Goal: Task Accomplishment & Management: Use online tool/utility

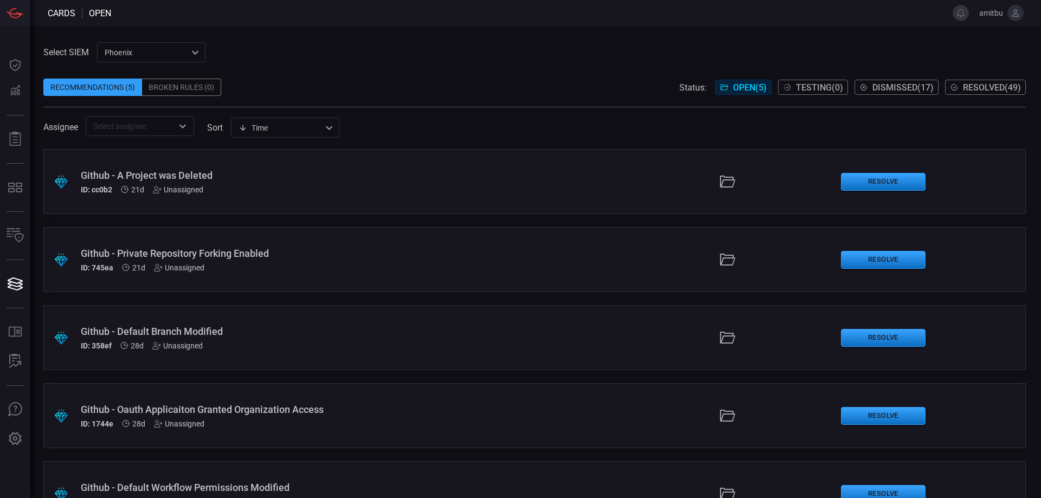
click at [309, 267] on div "ID: 745ea 21d Unassigned" at bounding box center [253, 268] width 344 height 9
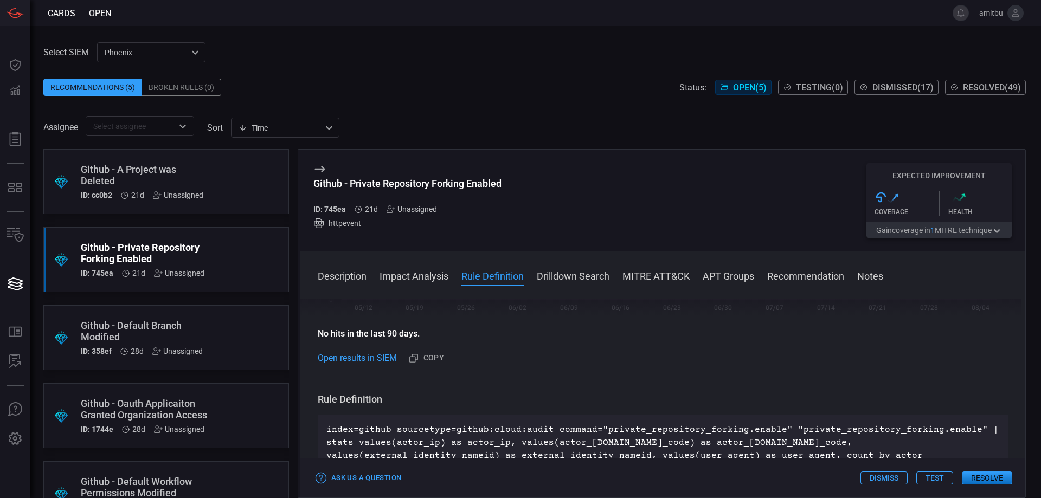
scroll to position [371, 0]
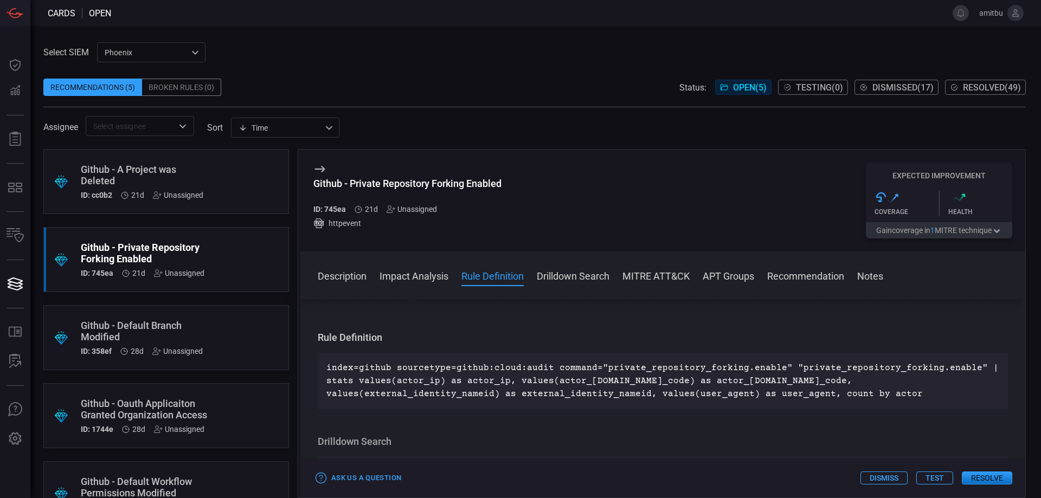
drag, startPoint x: 904, startPoint y: 394, endPoint x: 328, endPoint y: 365, distance: 577.7
click at [328, 365] on p "index=github sourcetype=github:cloud:audit command="private_repository_forking.…" at bounding box center [662, 381] width 673 height 39
copy p "index=github sourcetype=github:cloud:audit command="private_repository_forking.…"
click at [772, 375] on p "index=github sourcetype=github:cloud:audit command="private_repository_forking.…" at bounding box center [662, 381] width 673 height 39
click at [994, 474] on button "Resolve" at bounding box center [987, 478] width 50 height 13
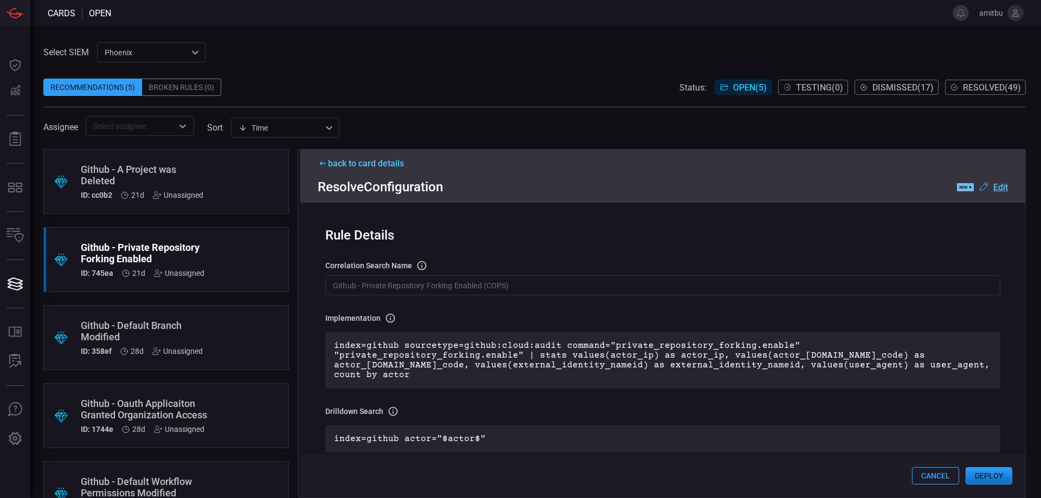
click at [1009, 481] on button "Deploy" at bounding box center [989, 475] width 47 height 17
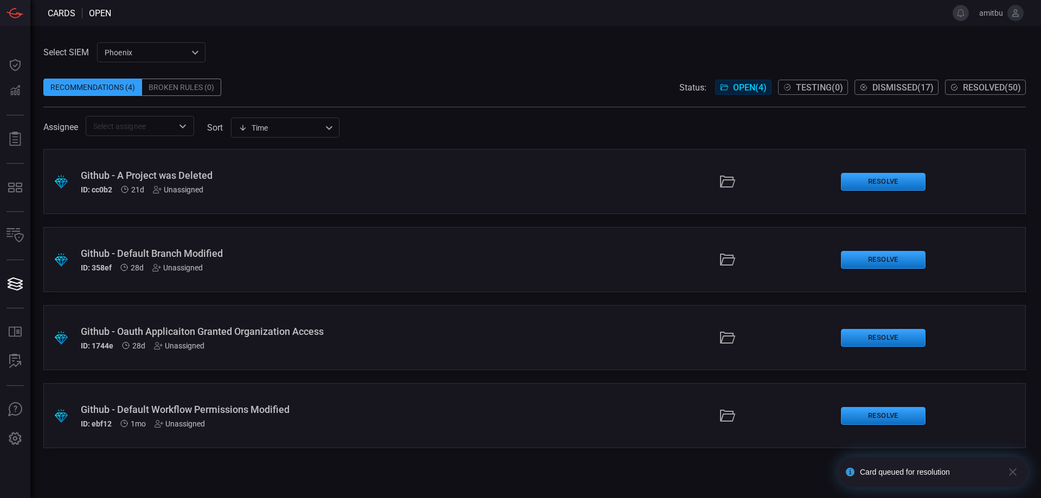
click at [155, 178] on div "Github - A Project was Deleted" at bounding box center [253, 175] width 344 height 11
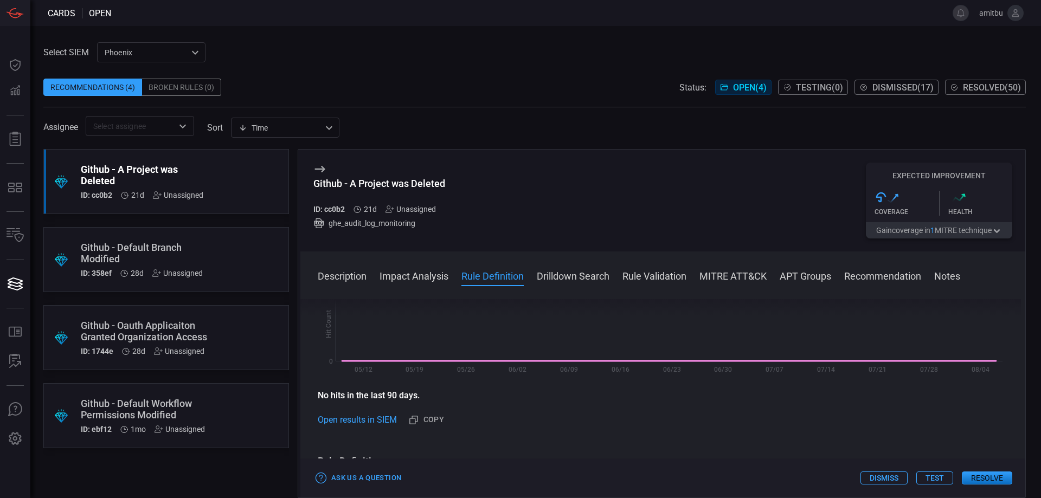
scroll to position [309, 0]
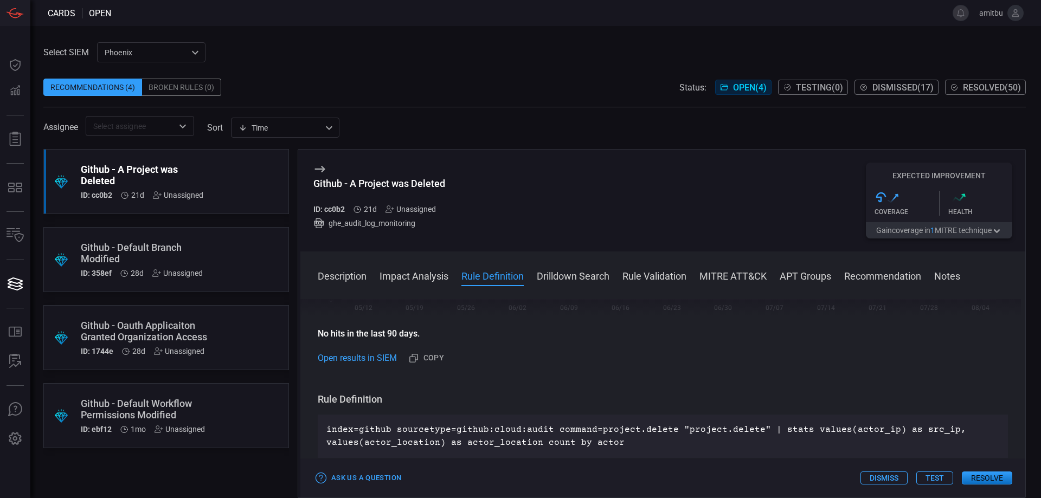
click at [877, 479] on button "Dismiss" at bounding box center [884, 478] width 47 height 13
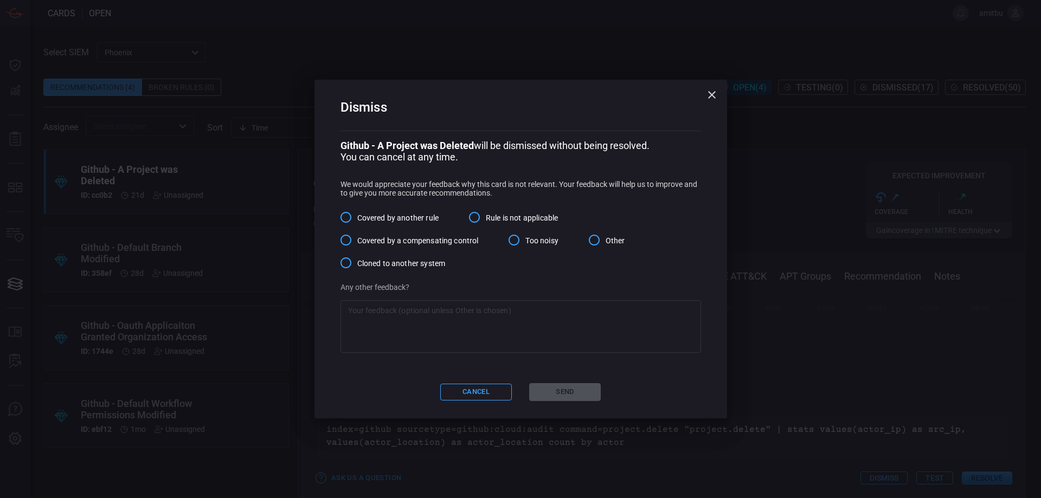
click at [596, 240] on input "Other" at bounding box center [594, 240] width 23 height 23
click at [573, 329] on textarea at bounding box center [520, 326] width 345 height 43
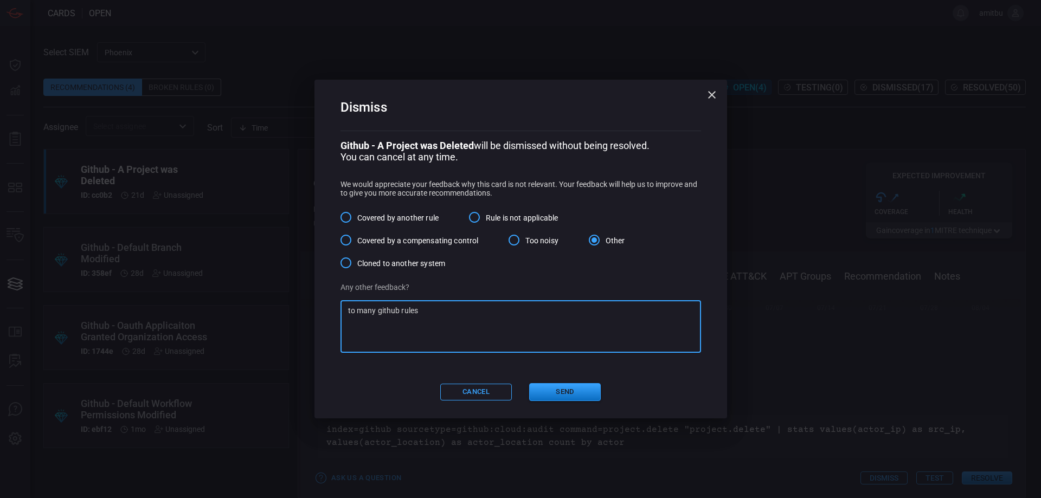
click at [355, 311] on textarea "to many github rules" at bounding box center [520, 326] width 345 height 43
type textarea "too many github rules"
click at [583, 395] on button "Send" at bounding box center [565, 392] width 72 height 18
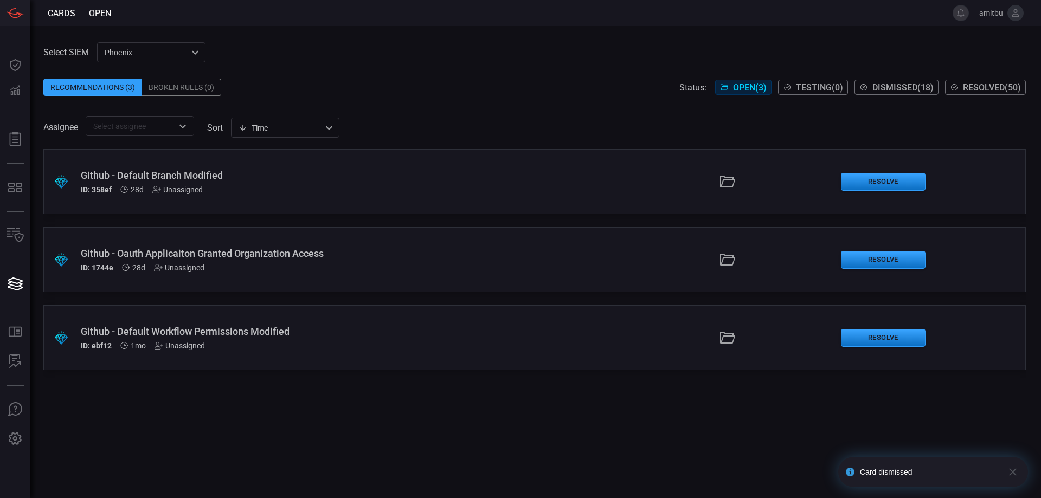
click at [275, 184] on div "Github - Default Branch Modified ID: 358ef 28d Unassigned" at bounding box center [253, 182] width 344 height 24
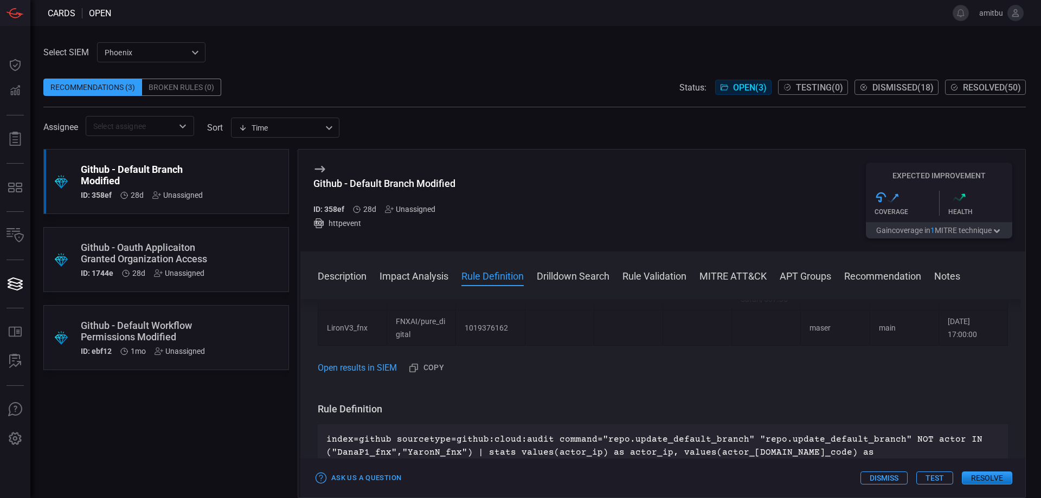
scroll to position [927, 0]
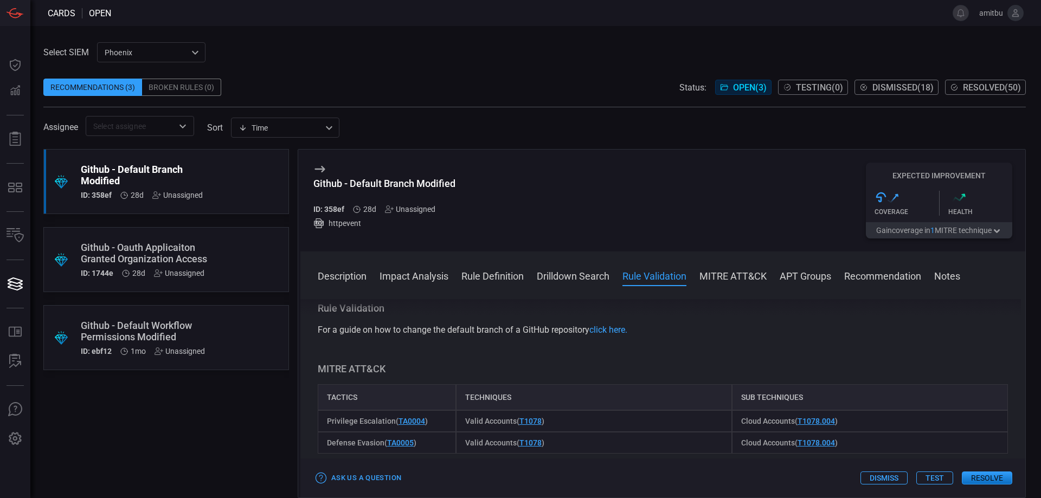
click at [884, 479] on button "Dismiss" at bounding box center [884, 478] width 47 height 13
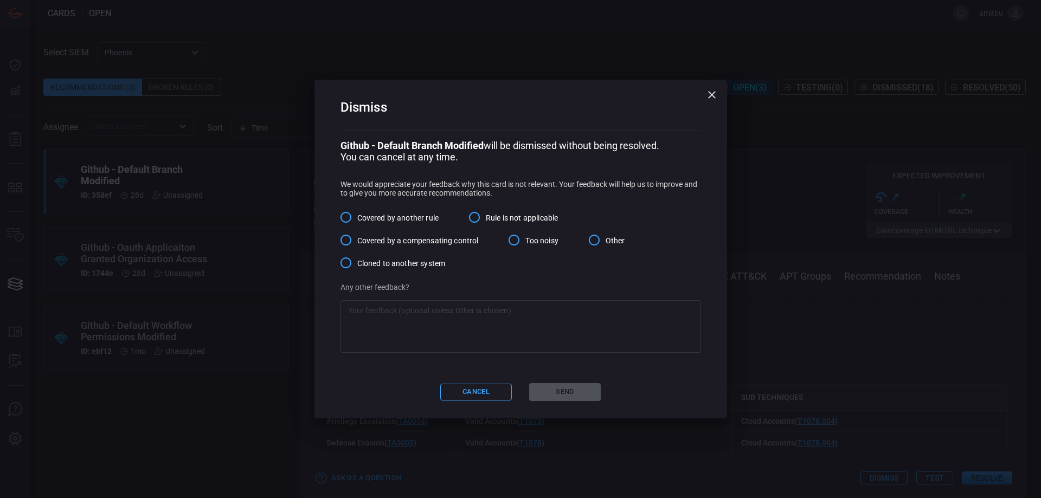
click at [441, 325] on textarea at bounding box center [520, 326] width 345 height 43
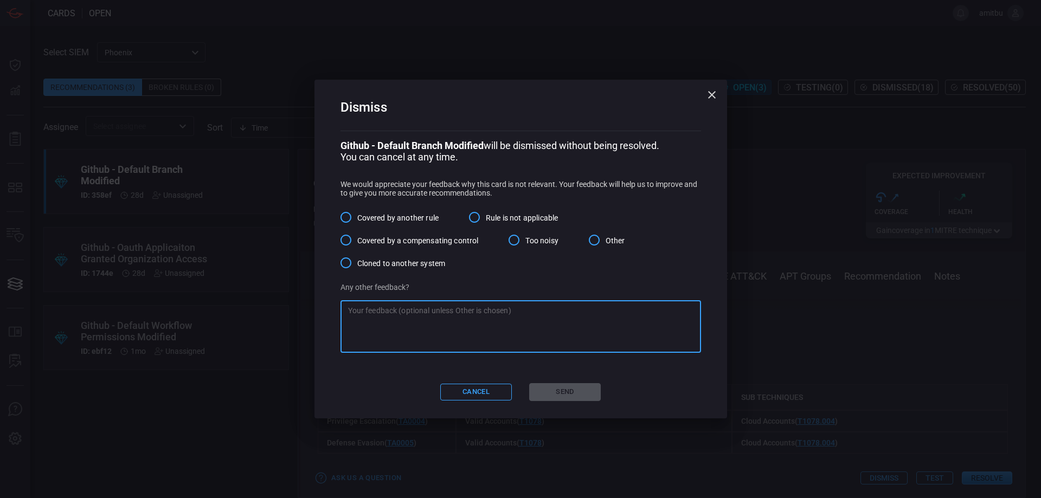
click at [594, 240] on input "Other" at bounding box center [594, 240] width 23 height 23
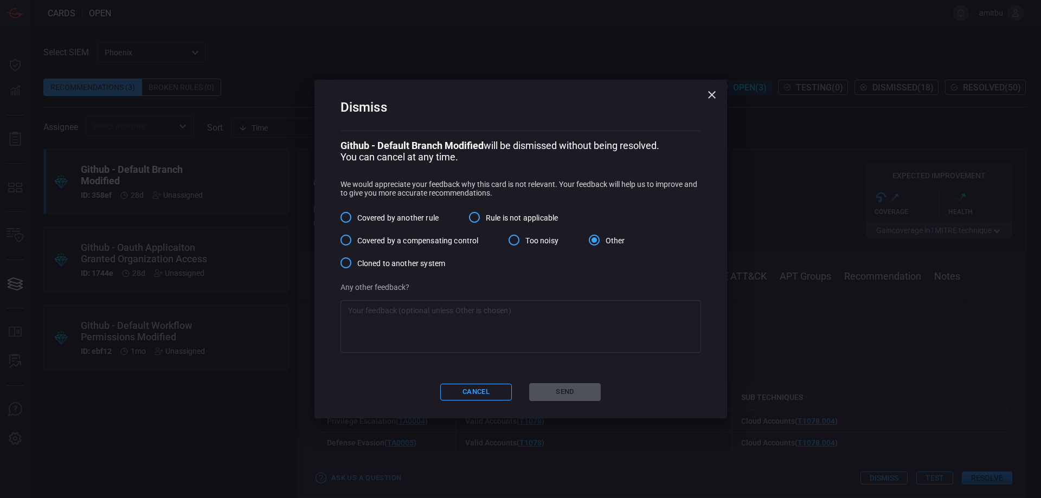
click at [567, 320] on textarea at bounding box center [520, 326] width 345 height 43
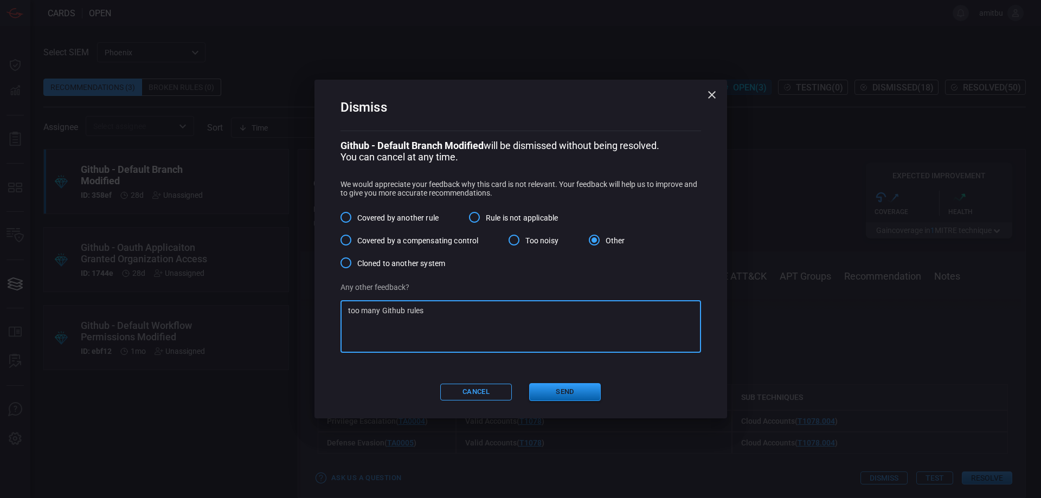
type textarea "too many Github rules"
click at [578, 397] on button "Send" at bounding box center [565, 392] width 72 height 18
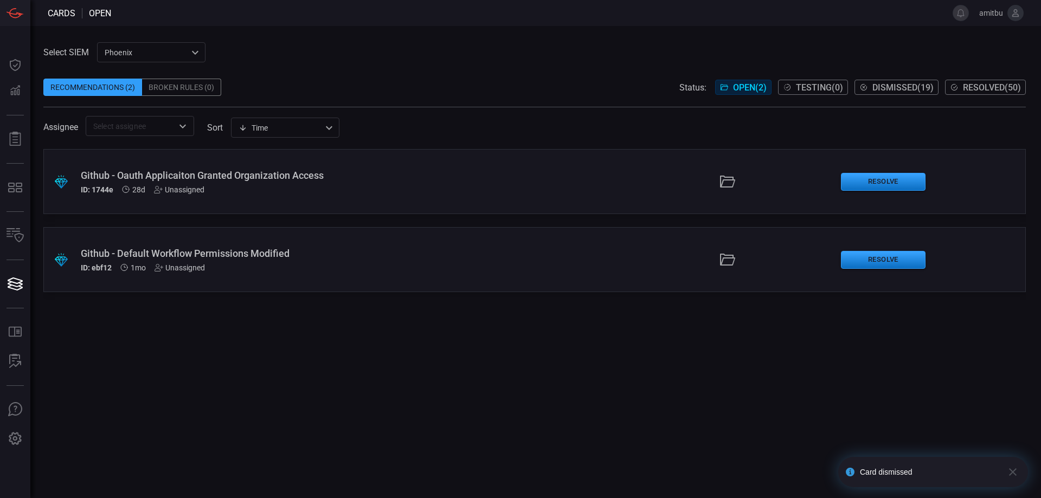
click at [284, 190] on div "ID: 1744e 28d Unassigned" at bounding box center [253, 189] width 344 height 9
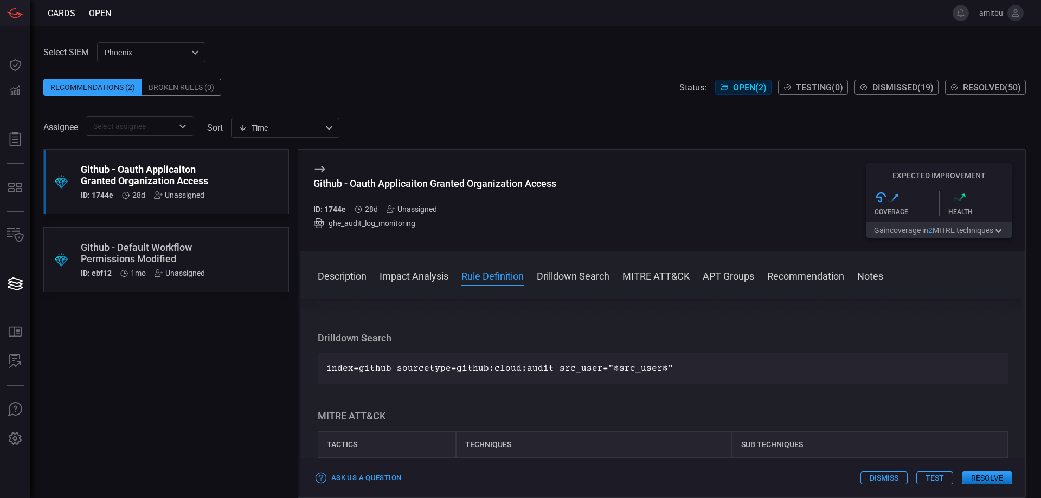
scroll to position [804, 0]
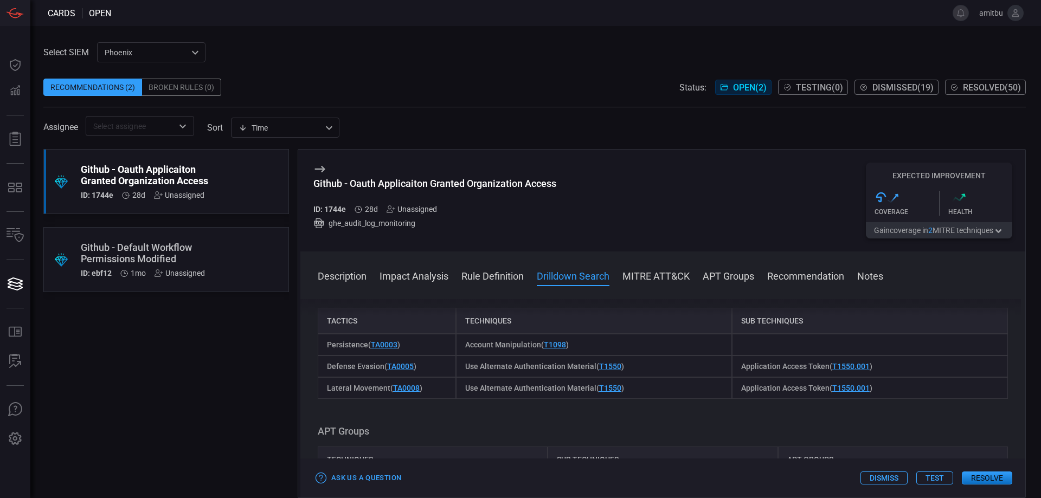
click at [879, 479] on button "Dismiss" at bounding box center [884, 478] width 47 height 13
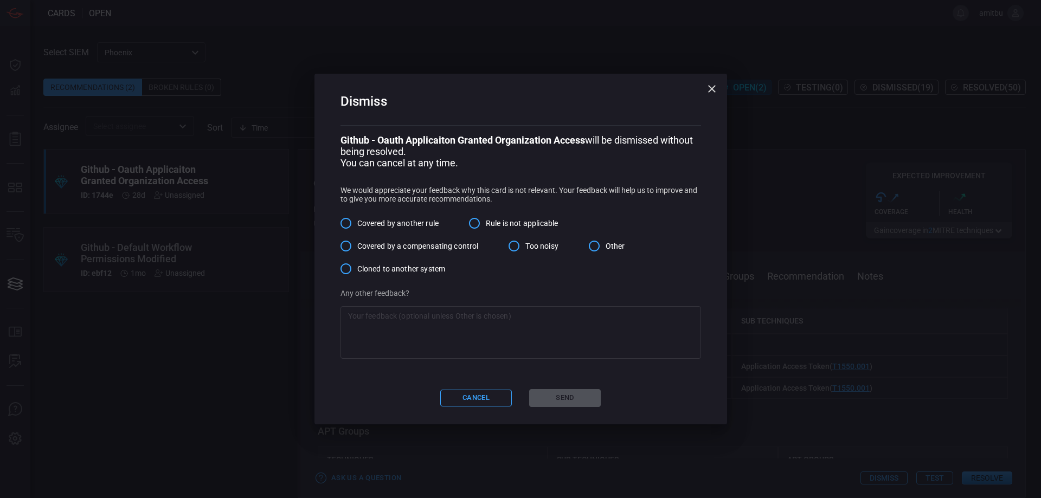
click at [568, 324] on textarea at bounding box center [520, 332] width 345 height 43
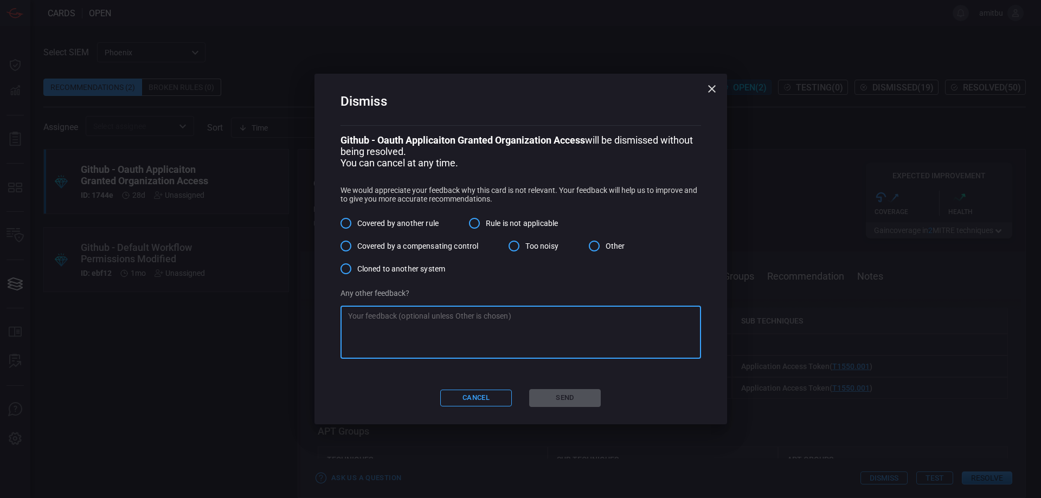
click at [605, 245] on input "Other" at bounding box center [594, 246] width 23 height 23
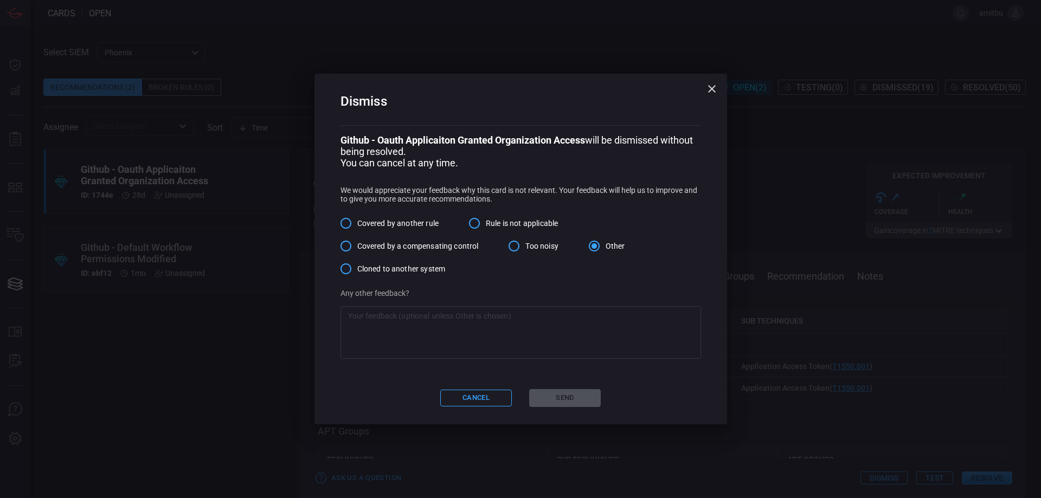
click at [562, 320] on textarea at bounding box center [520, 332] width 345 height 43
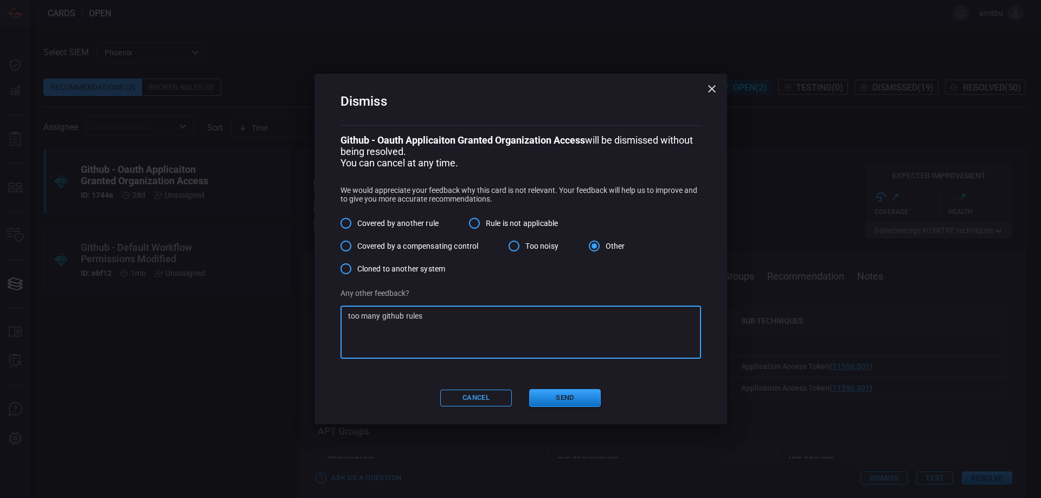
drag, startPoint x: 442, startPoint y: 328, endPoint x: 239, endPoint y: 304, distance: 204.7
click at [348, 311] on textarea "too many github rules" at bounding box center [520, 332] width 345 height 43
type textarea "too many github rules"
click at [563, 396] on button "Send" at bounding box center [565, 398] width 72 height 18
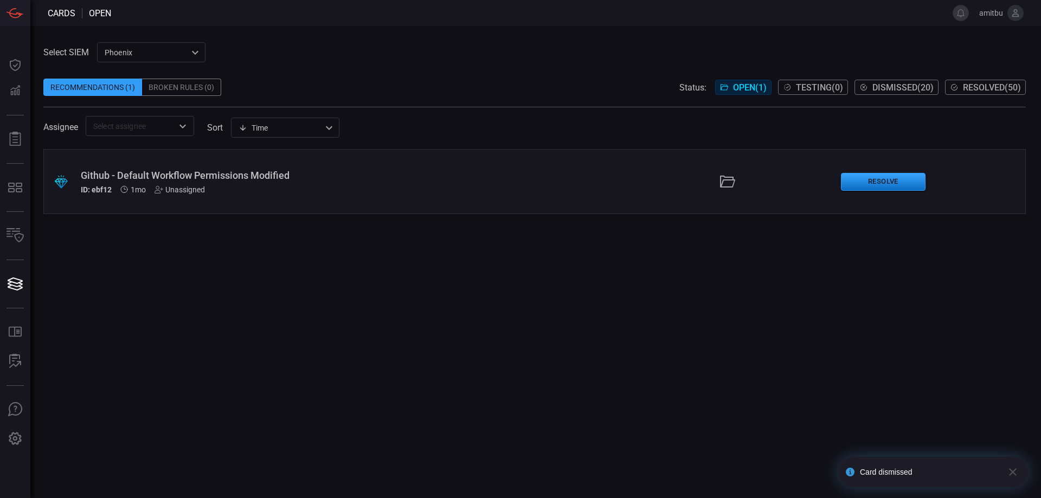
click at [372, 188] on div "ID: ebf12 1mo Unassigned" at bounding box center [253, 189] width 344 height 9
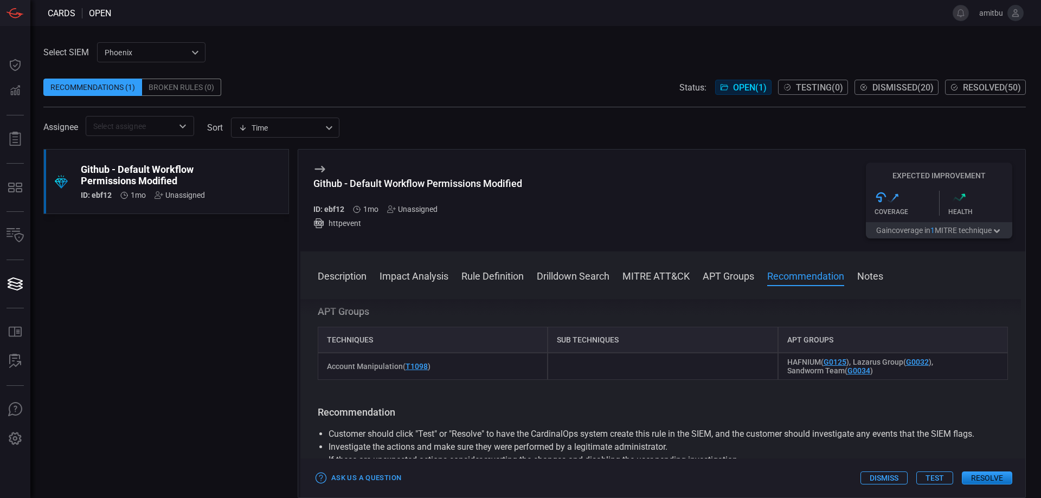
scroll to position [1051, 0]
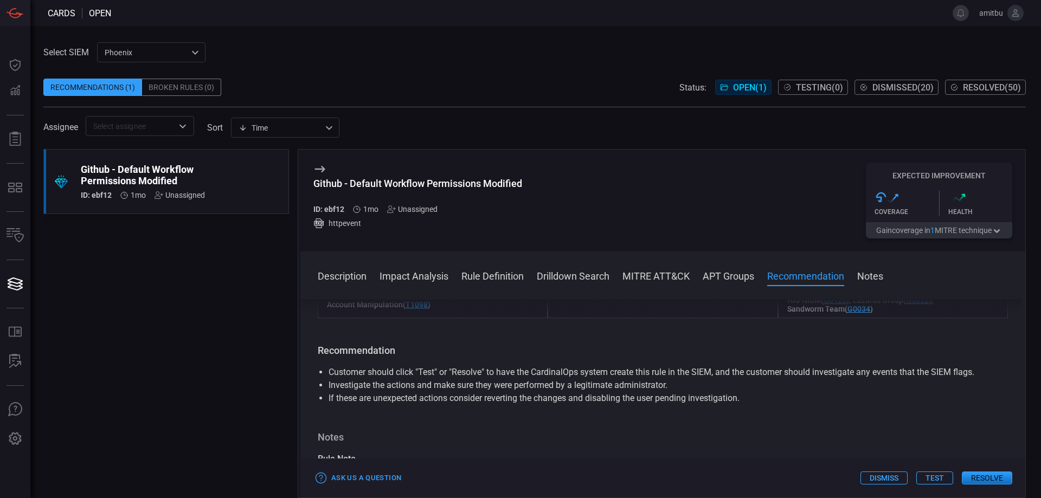
click at [892, 479] on button "Dismiss" at bounding box center [884, 478] width 47 height 13
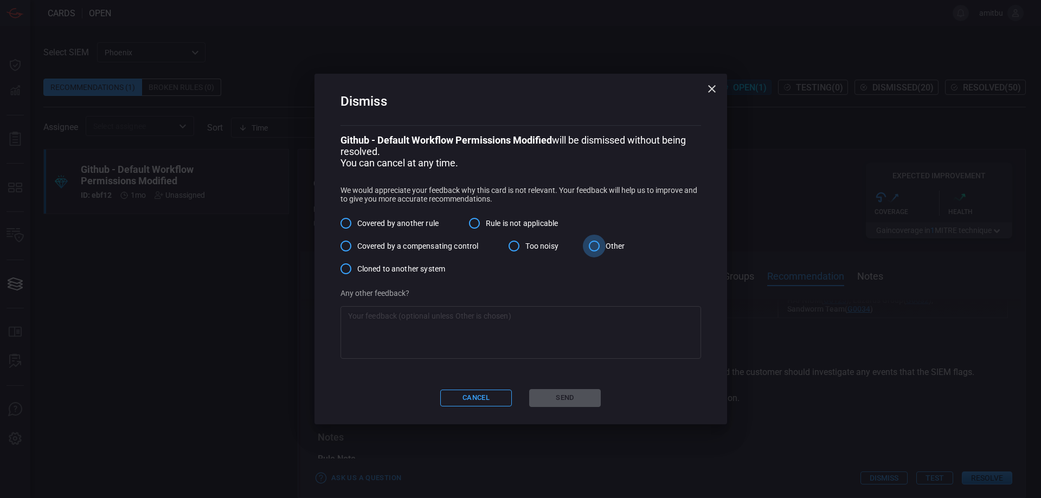
click at [597, 247] on input "Other" at bounding box center [594, 246] width 23 height 23
click at [562, 328] on textarea at bounding box center [520, 332] width 345 height 43
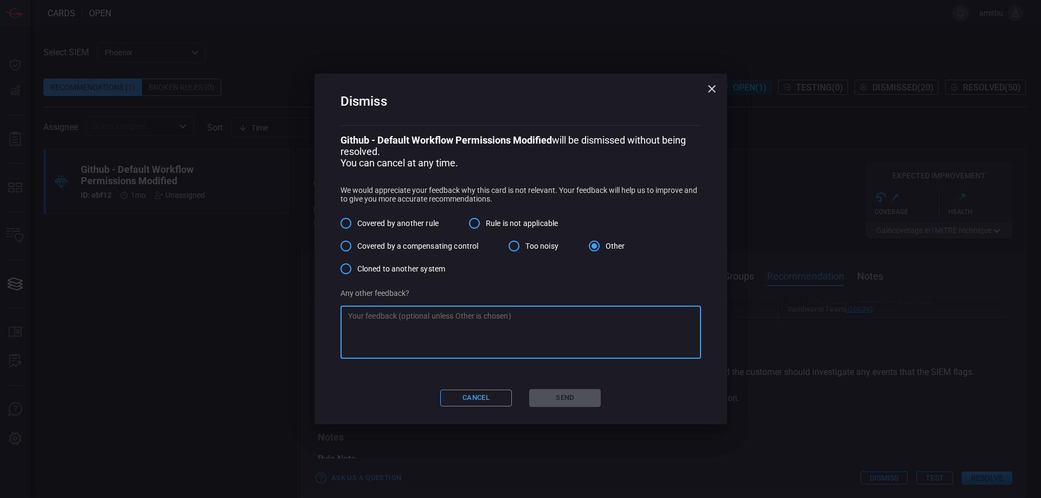
paste textarea "too many github rules"
type textarea "too many github rules"
click at [563, 405] on button "Send" at bounding box center [565, 398] width 72 height 18
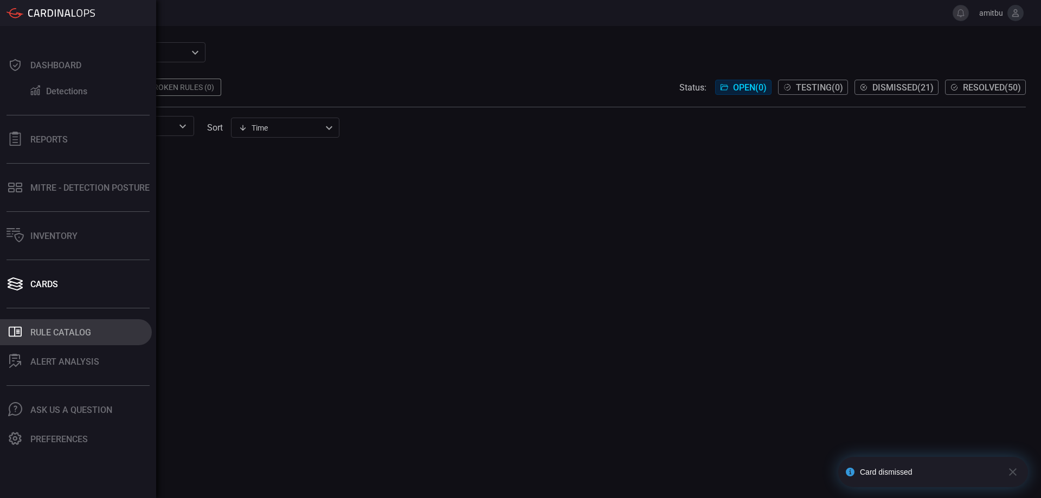
click at [17, 330] on rect at bounding box center [18, 330] width 4 height 1
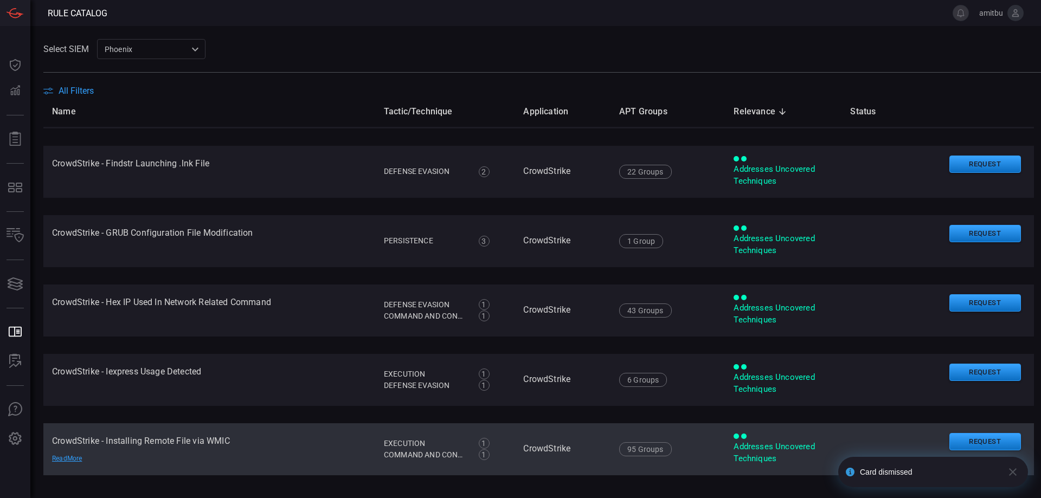
scroll to position [23, 0]
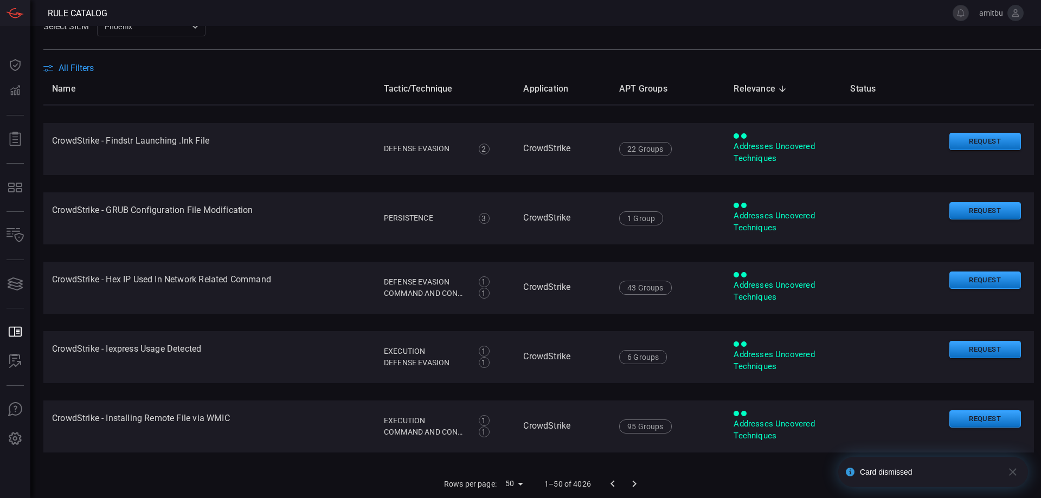
click at [634, 487] on icon "Go to next page" at bounding box center [634, 484] width 13 height 13
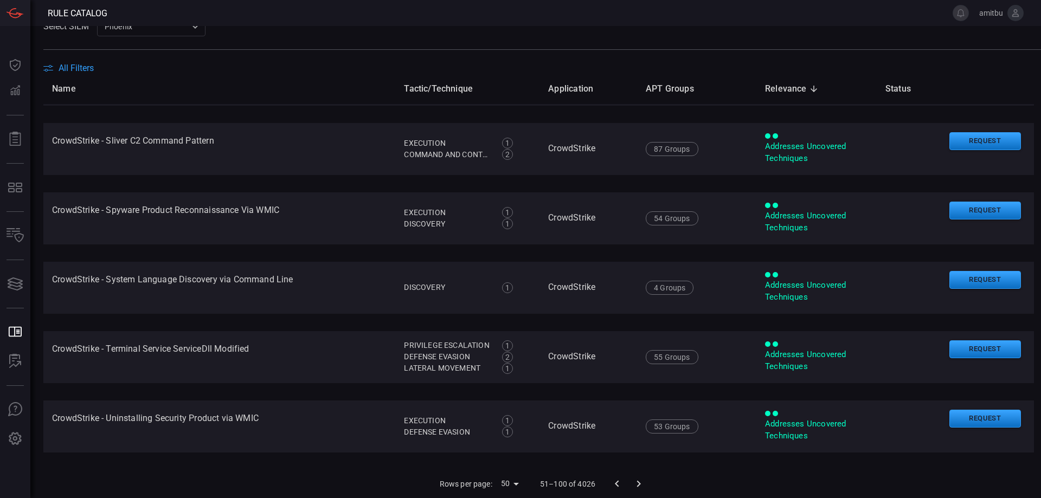
click at [637, 485] on icon "Go to next page" at bounding box center [638, 484] width 13 height 13
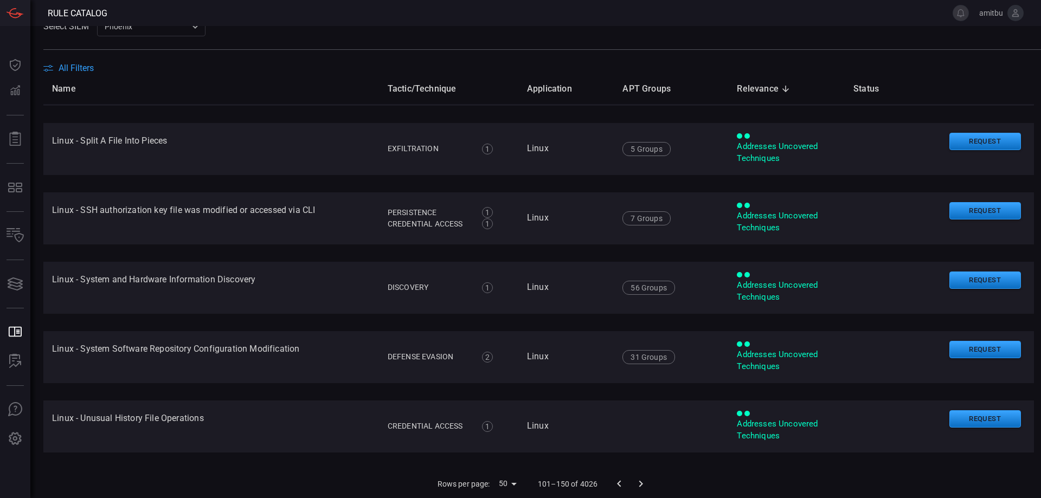
click at [640, 483] on icon "Go to next page" at bounding box center [640, 484] width 13 height 13
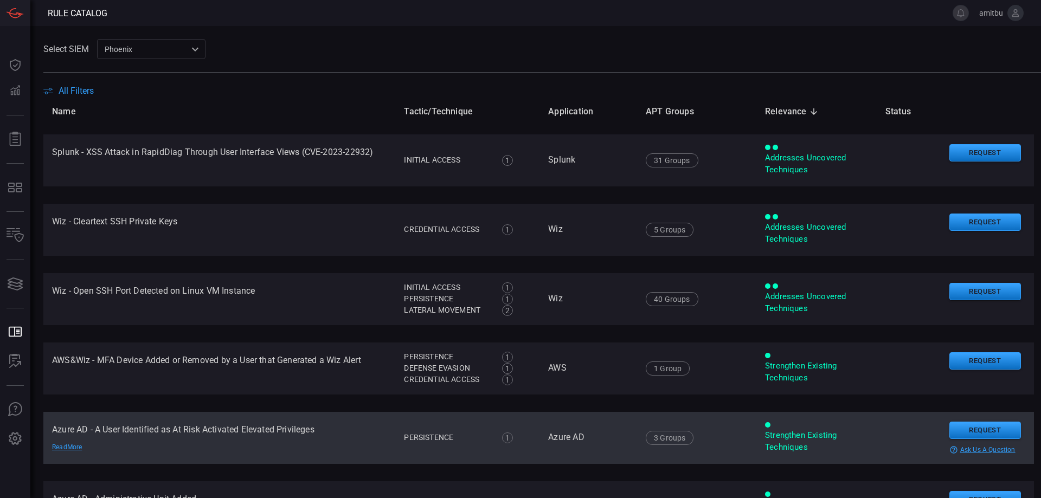
scroll to position [0, 0]
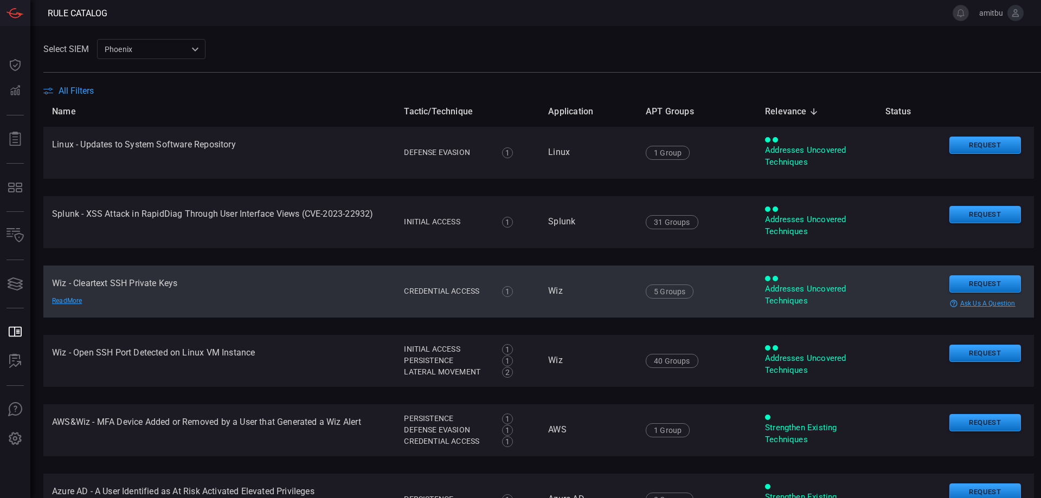
click at [263, 292] on td "Wiz - Cleartext SSH Private Keys Read More" at bounding box center [219, 292] width 352 height 52
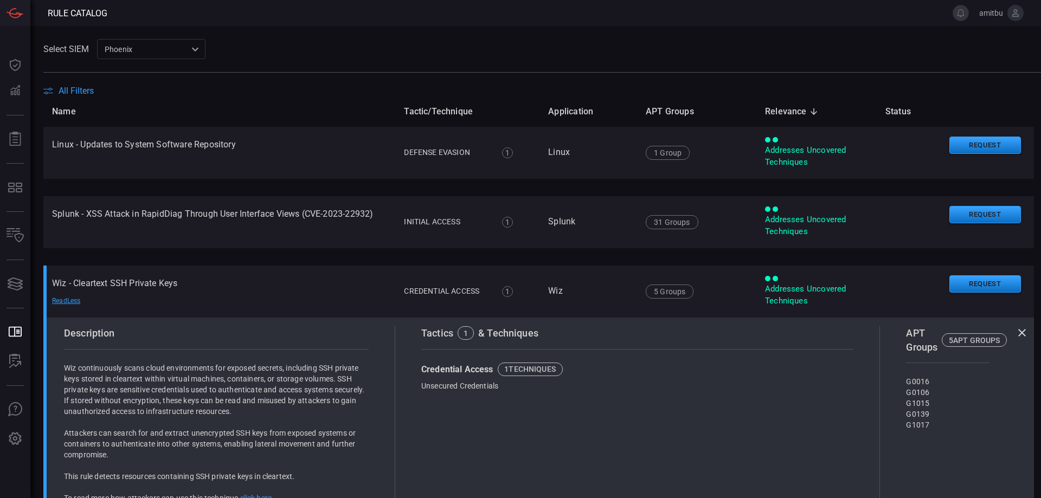
click at [78, 89] on span "All Filters" at bounding box center [76, 91] width 35 height 10
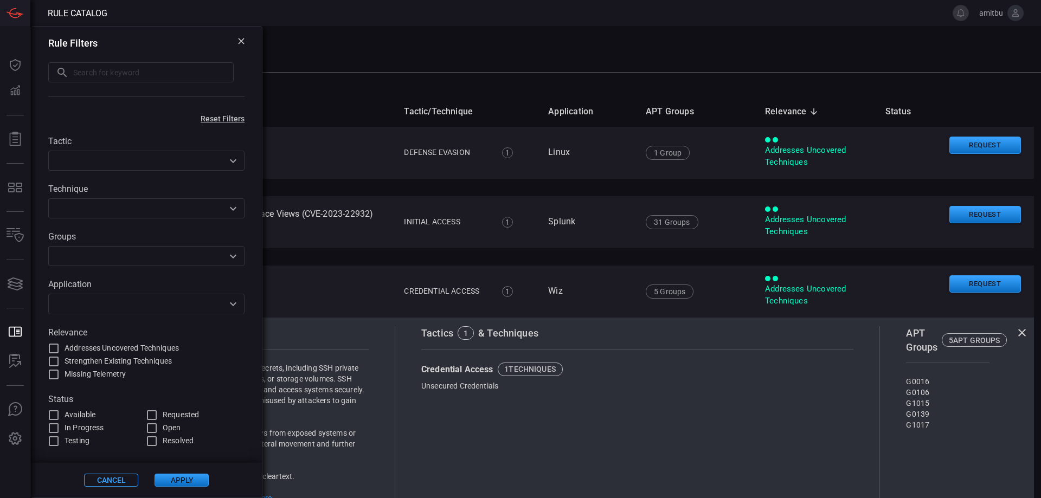
click at [55, 361] on input "Strengthen Existing Techniques" at bounding box center [53, 361] width 13 height 13
checkbox input "true"
click at [196, 478] on button "Apply" at bounding box center [182, 480] width 54 height 13
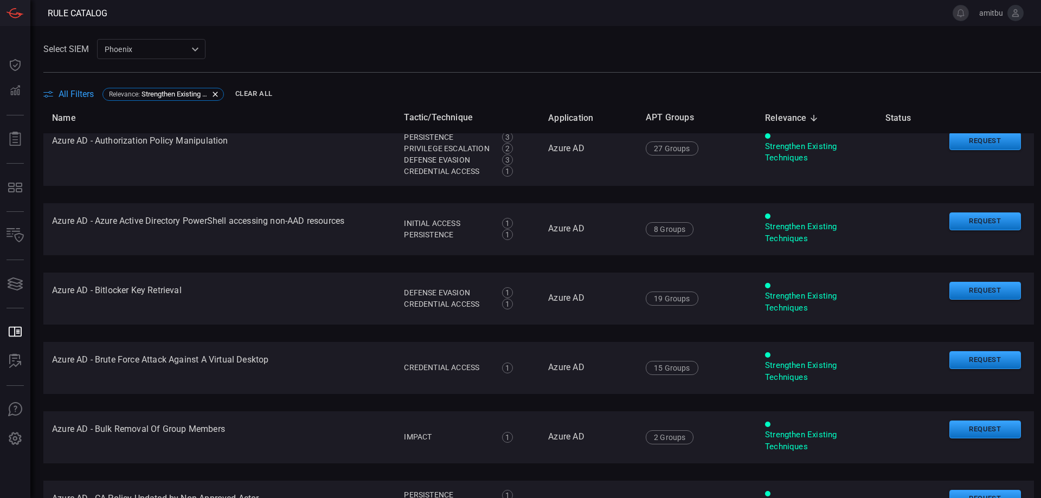
scroll to position [618, 0]
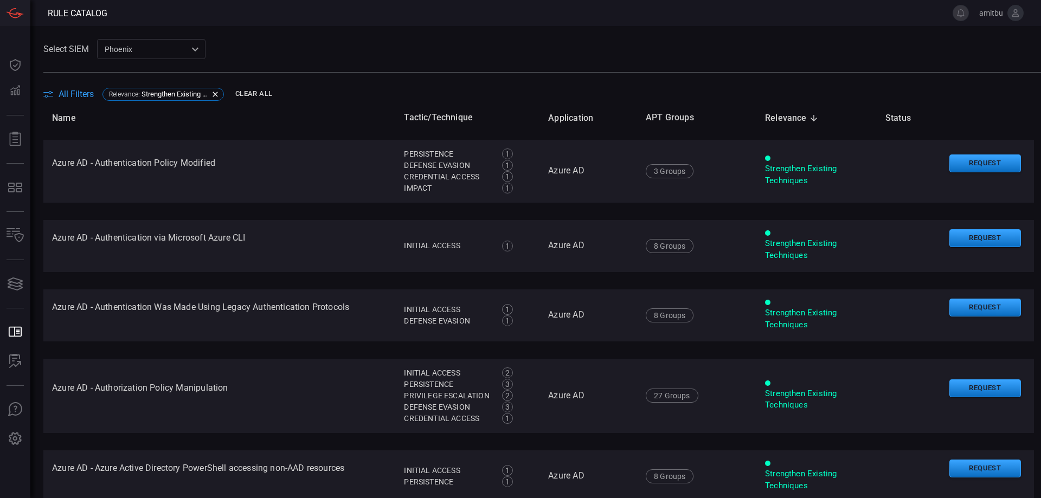
click at [83, 98] on span "All Filters" at bounding box center [76, 94] width 35 height 10
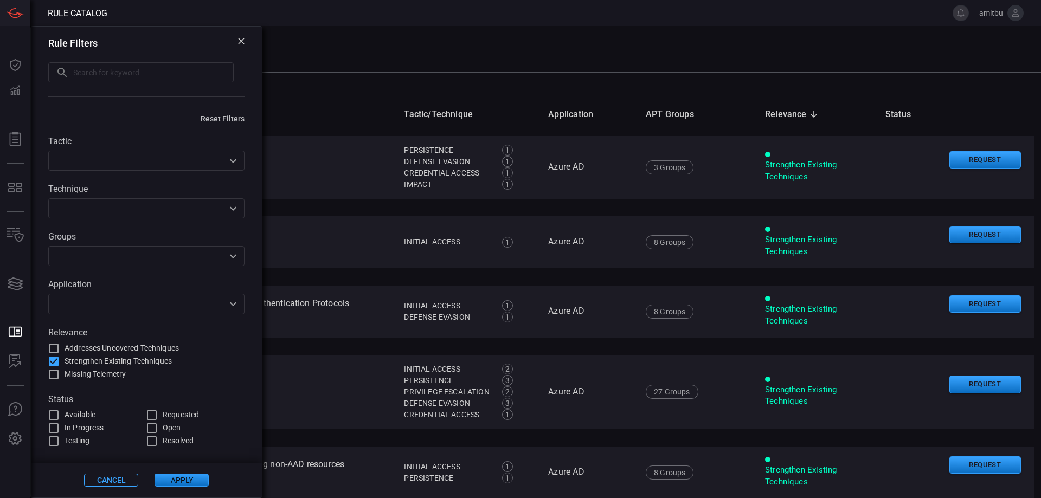
click at [135, 310] on input "text" at bounding box center [138, 304] width 172 height 14
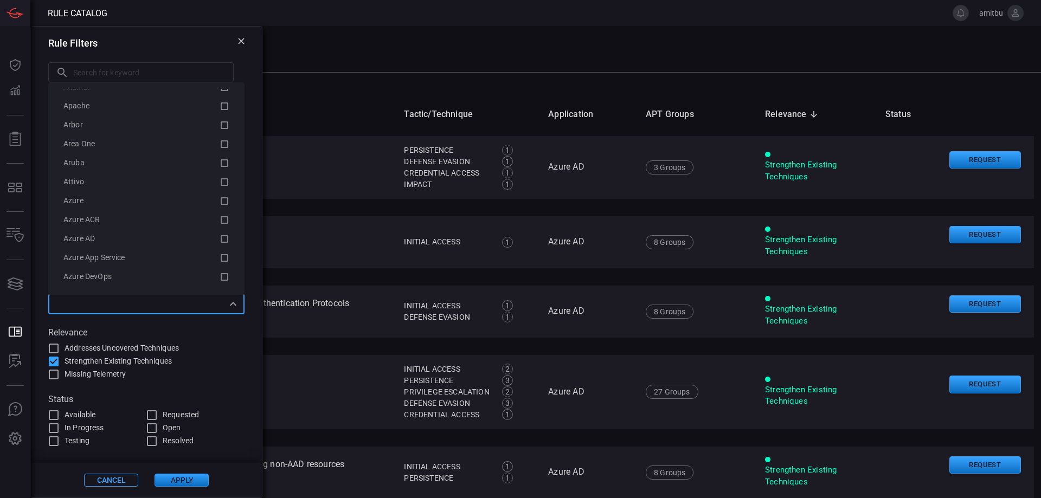
scroll to position [166, 0]
click at [223, 278] on icon at bounding box center [225, 278] width 10 height 13
click at [224, 187] on icon at bounding box center [225, 185] width 10 height 13
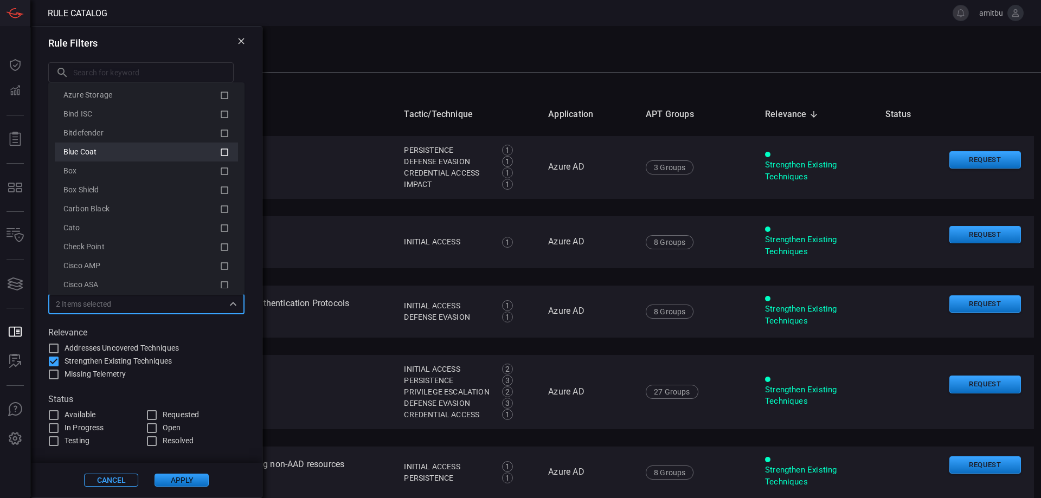
click at [94, 155] on span "Blue Coat" at bounding box center [79, 151] width 33 height 9
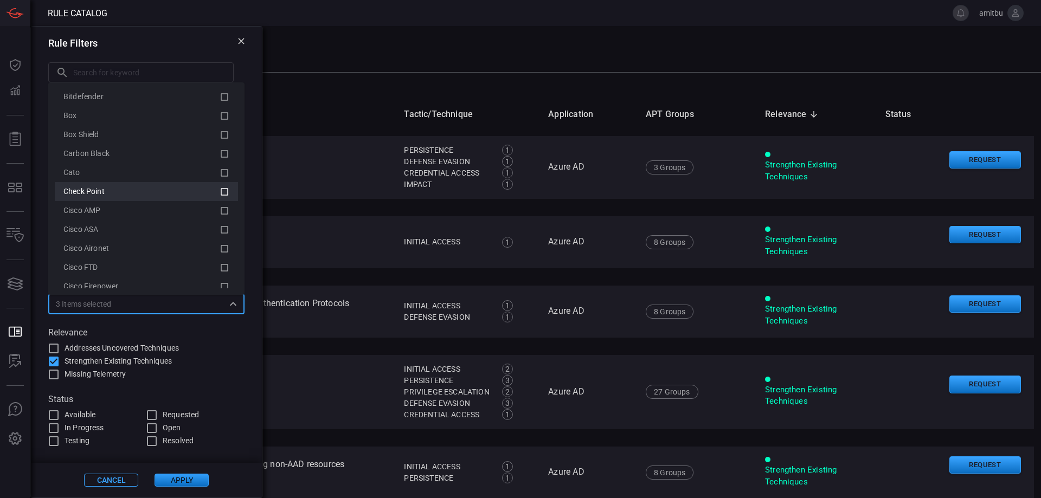
click at [153, 196] on div "Check Point" at bounding box center [141, 191] width 156 height 11
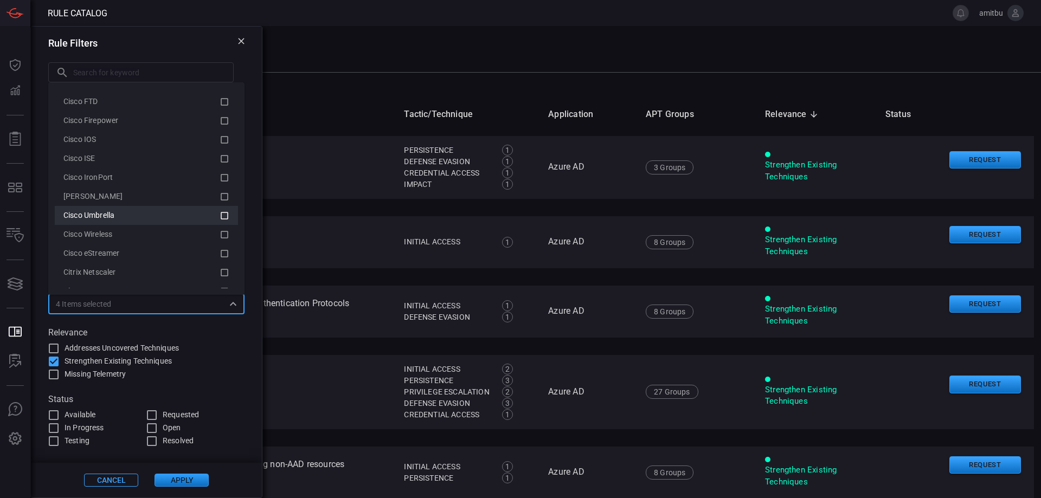
click at [145, 214] on div "Cisco Umbrella" at bounding box center [141, 215] width 156 height 11
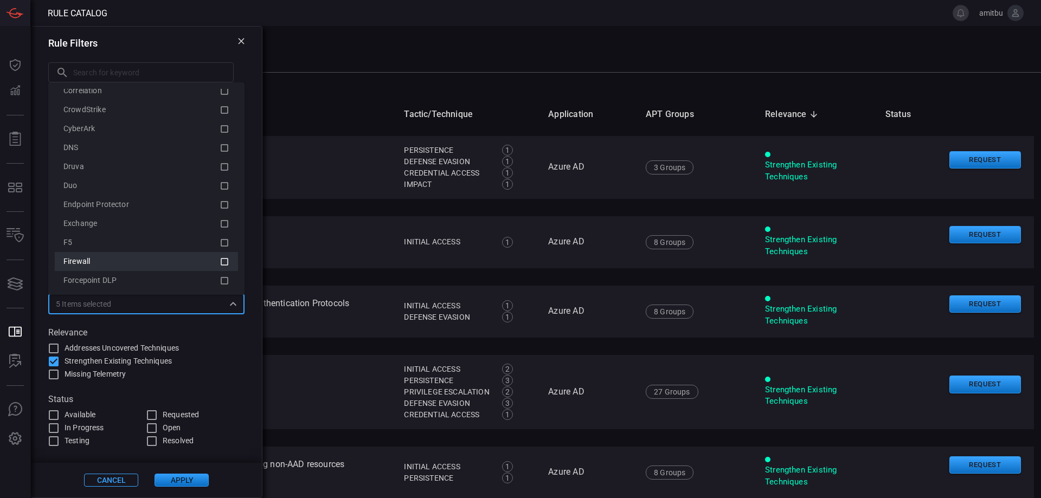
scroll to position [940, 0]
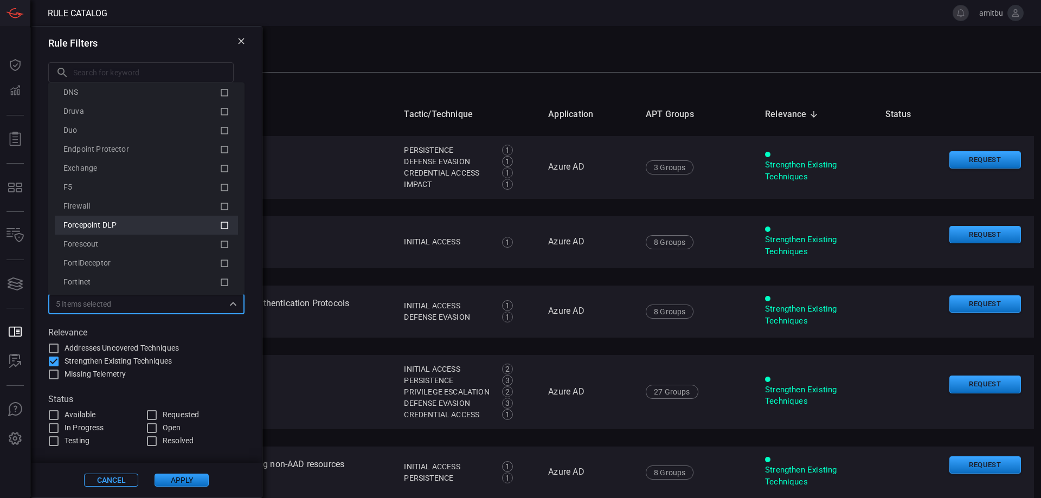
click at [129, 223] on div "Forcepoint DLP" at bounding box center [141, 225] width 156 height 11
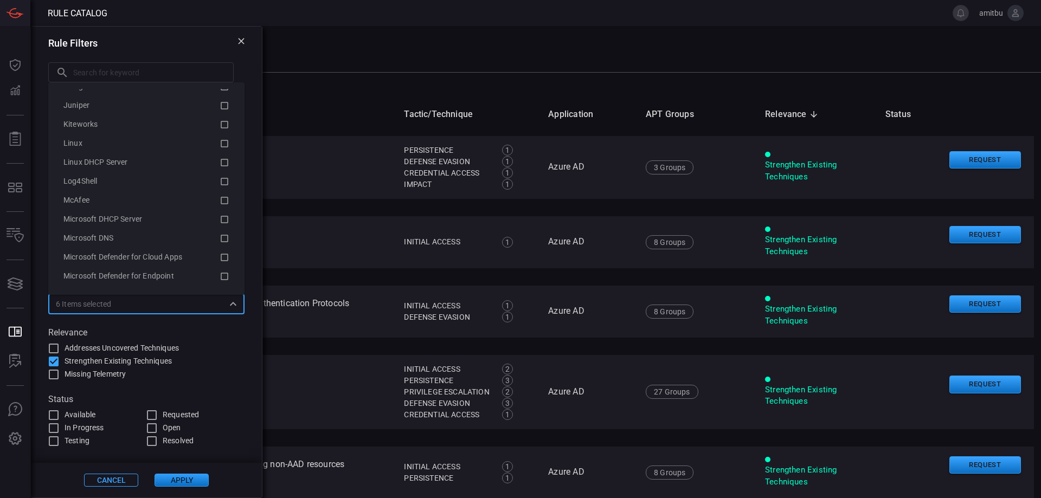
scroll to position [1438, 0]
click at [139, 258] on div "Microsoft IIS" at bounding box center [141, 258] width 156 height 11
click at [133, 184] on div "VMware vCenter" at bounding box center [146, 178] width 166 height 13
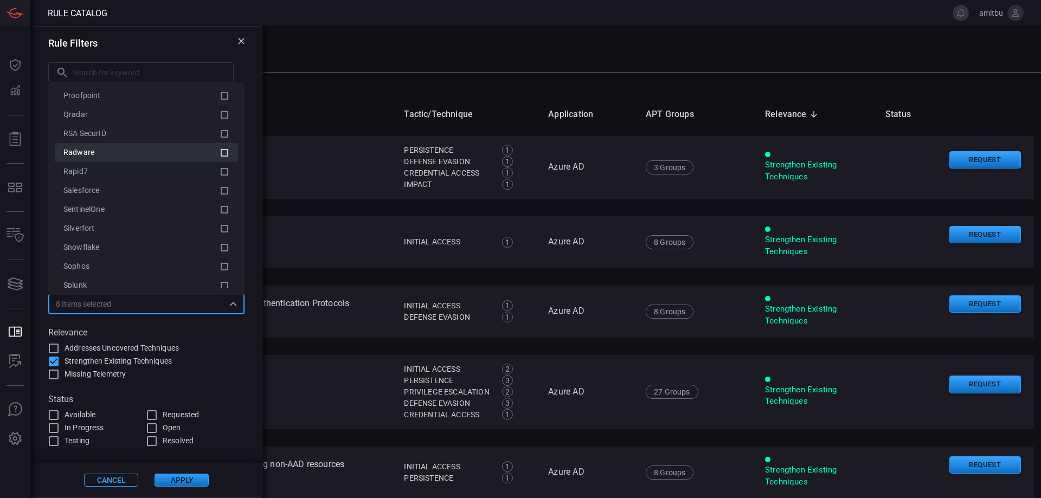
click at [137, 155] on div "Radware" at bounding box center [141, 152] width 156 height 11
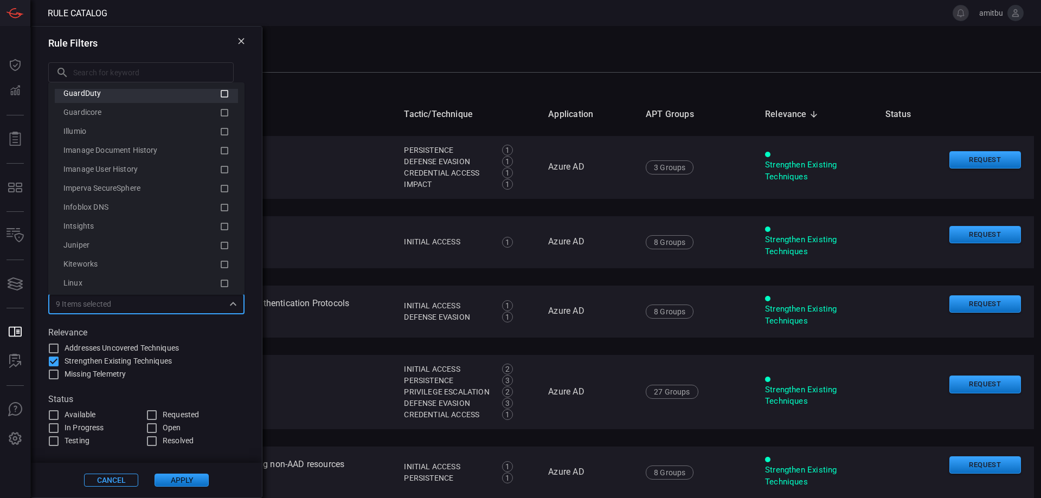
scroll to position [1687, 0]
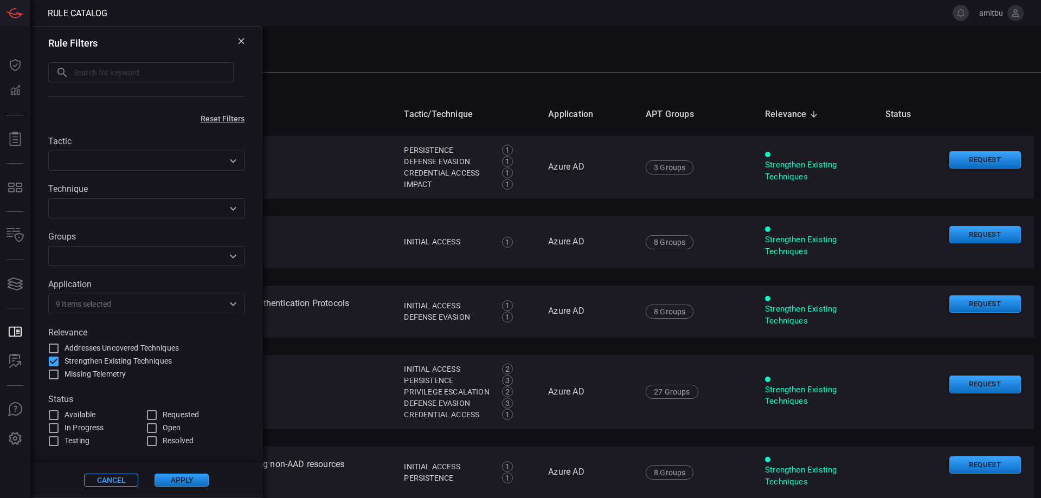
click at [193, 481] on button "Apply" at bounding box center [182, 480] width 54 height 13
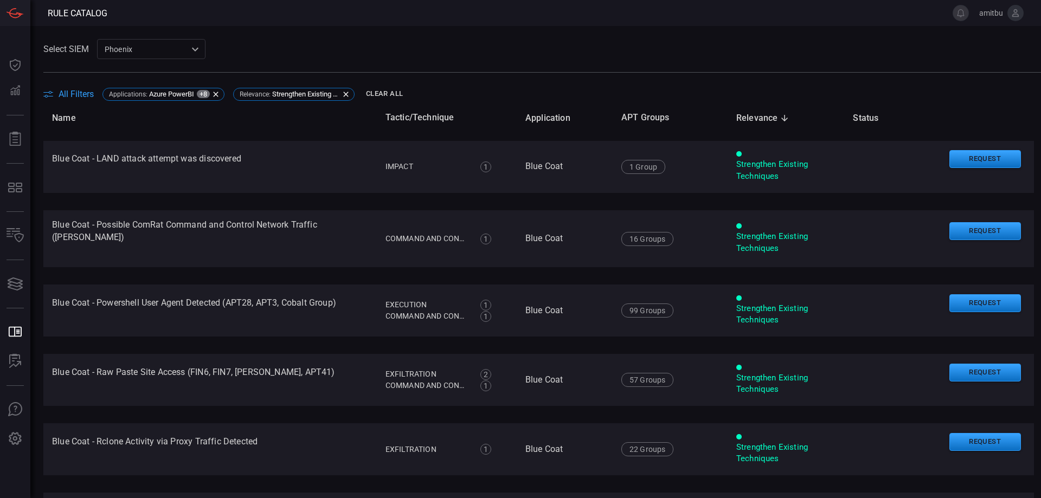
scroll to position [0, 0]
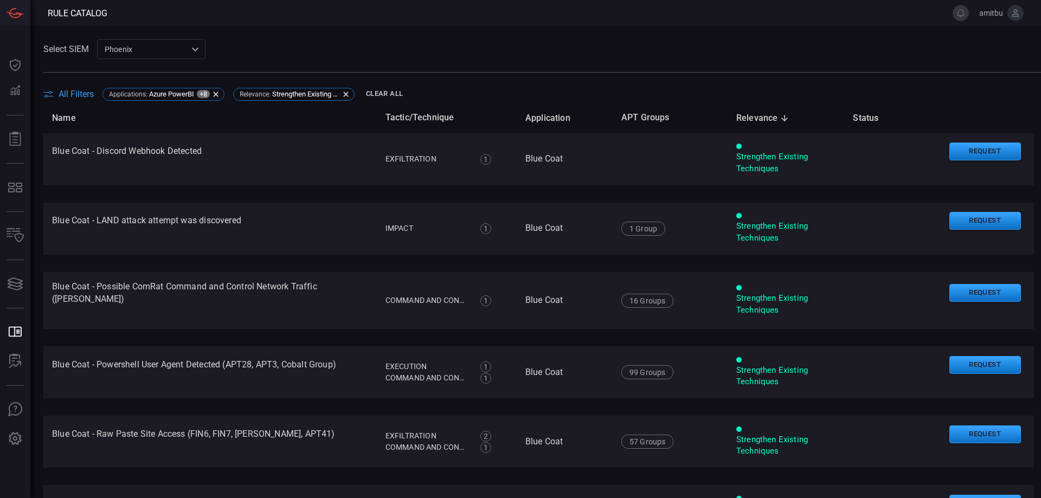
click at [79, 95] on span "All Filters" at bounding box center [76, 94] width 35 height 10
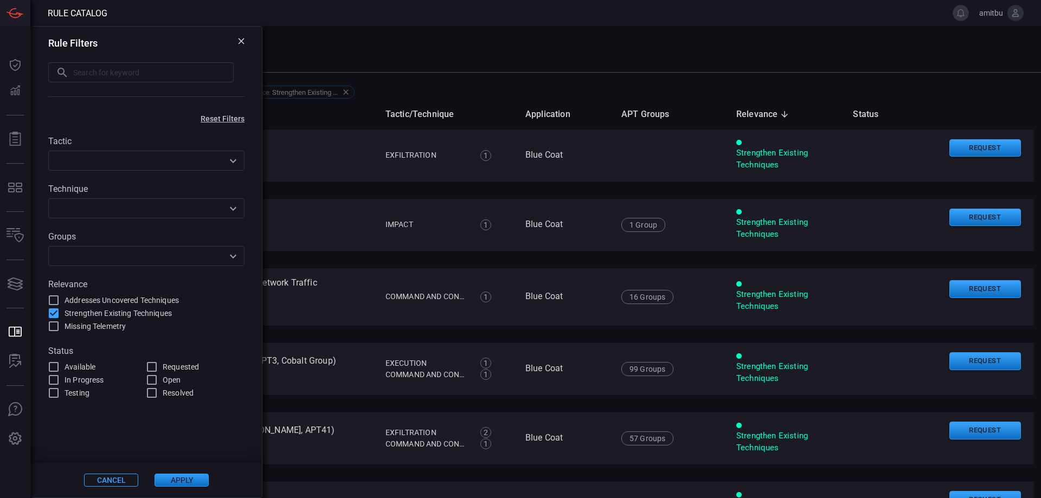
click at [114, 312] on span "Strengthen Existing Techniques" at bounding box center [118, 313] width 107 height 11
click at [60, 312] on input "Strengthen Existing Techniques" at bounding box center [53, 313] width 13 height 13
checkbox input "false"
click at [101, 300] on span "Addresses Uncovered Techniques" at bounding box center [122, 300] width 114 height 11
click at [60, 300] on input "Addresses Uncovered Techniques" at bounding box center [53, 300] width 13 height 13
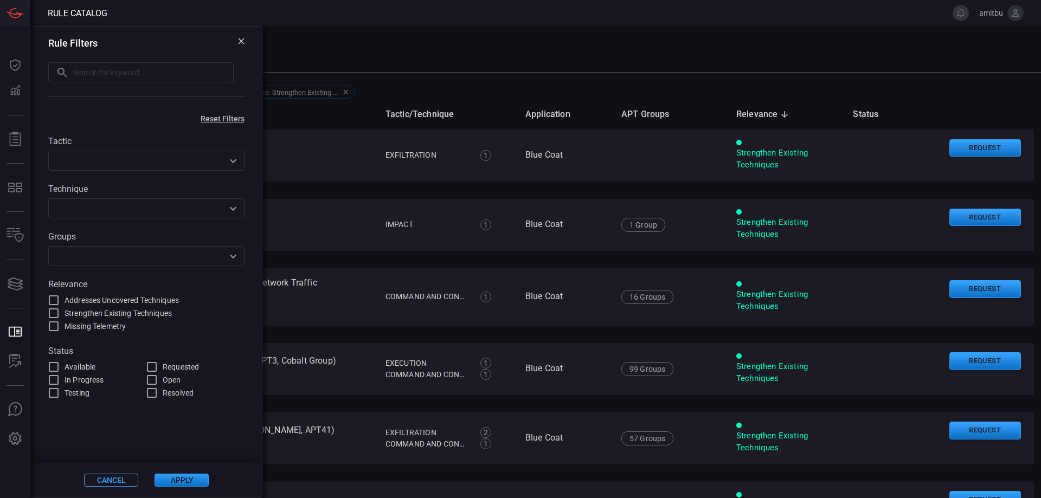
checkbox input "true"
click at [194, 478] on button "Apply" at bounding box center [182, 480] width 54 height 13
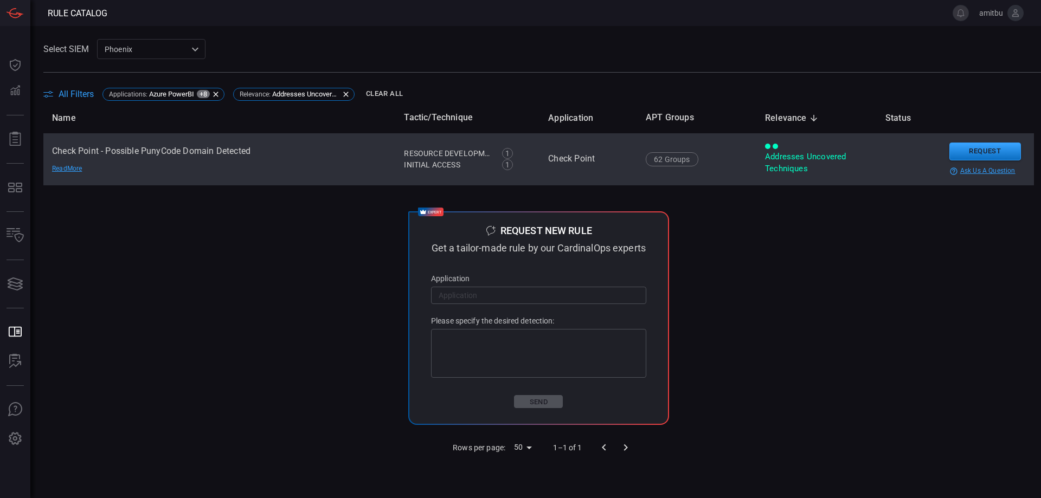
click at [286, 170] on td "Check Point - Possible PunyCode Domain Detected Read More" at bounding box center [219, 159] width 352 height 52
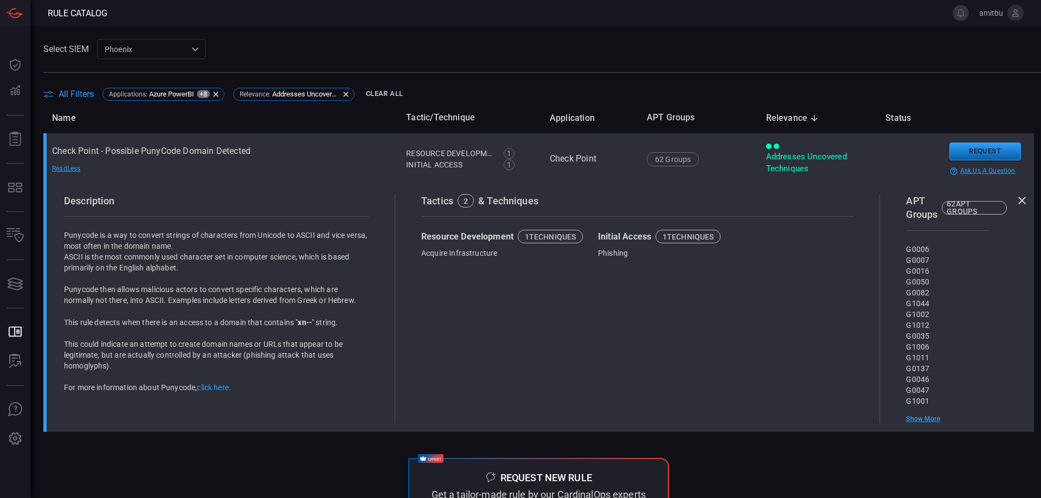
click at [992, 154] on button "Request" at bounding box center [985, 152] width 72 height 18
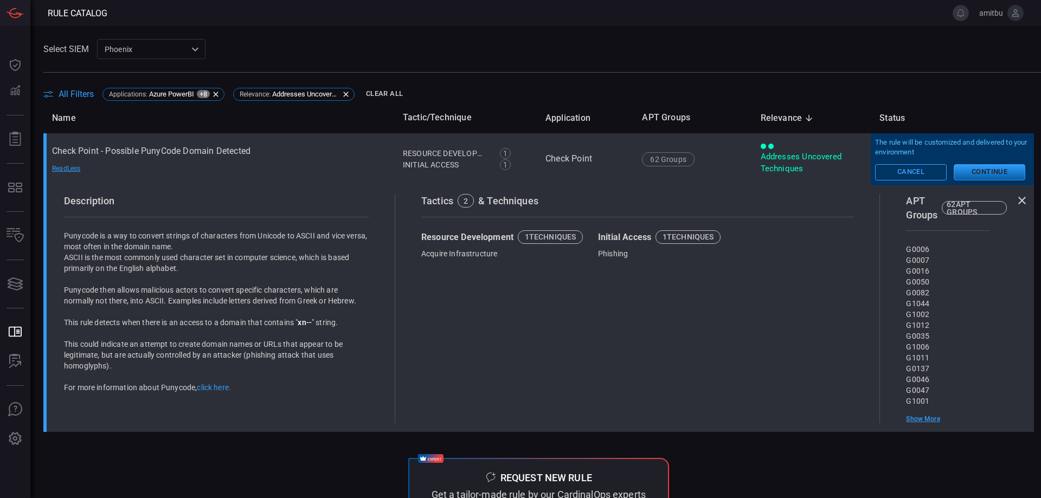
click at [986, 168] on button "Continue" at bounding box center [990, 172] width 72 height 16
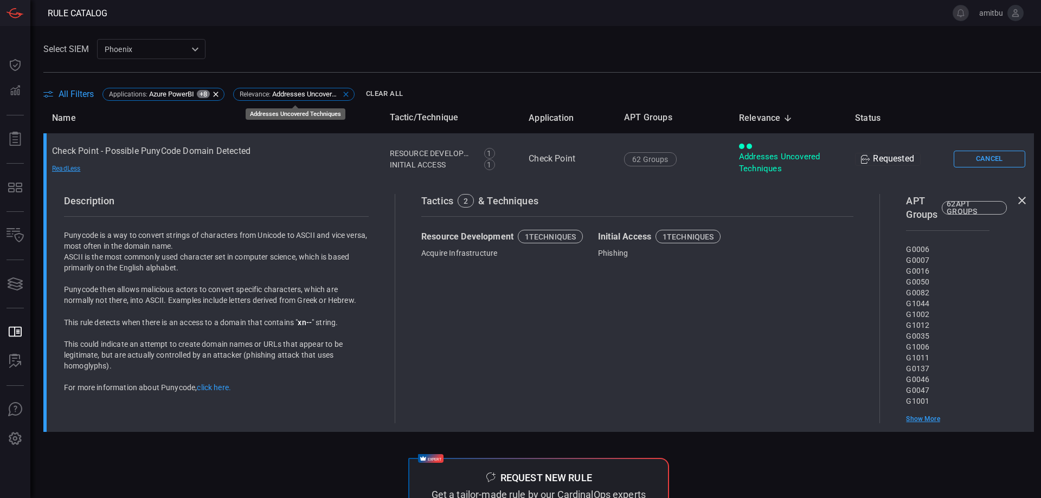
click at [350, 94] on icon at bounding box center [346, 94] width 9 height 9
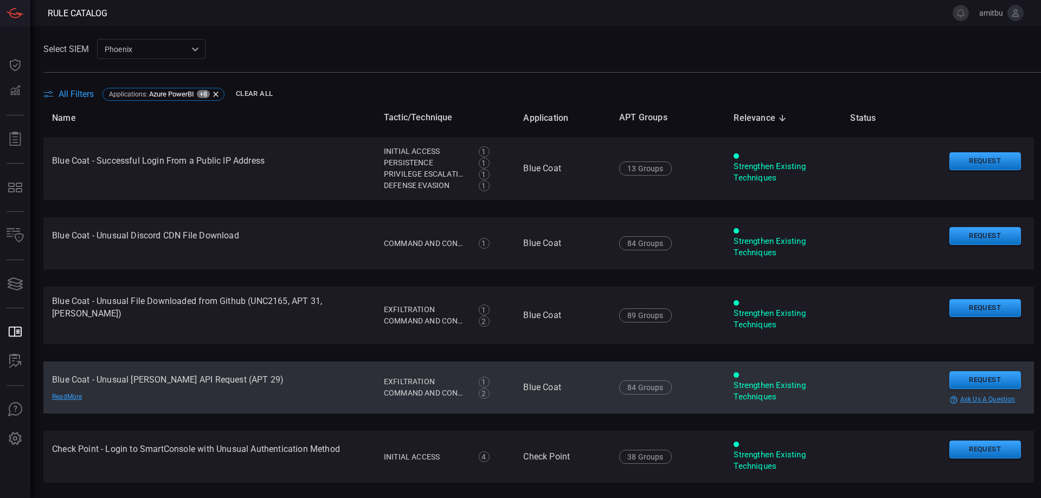
scroll to position [618, 0]
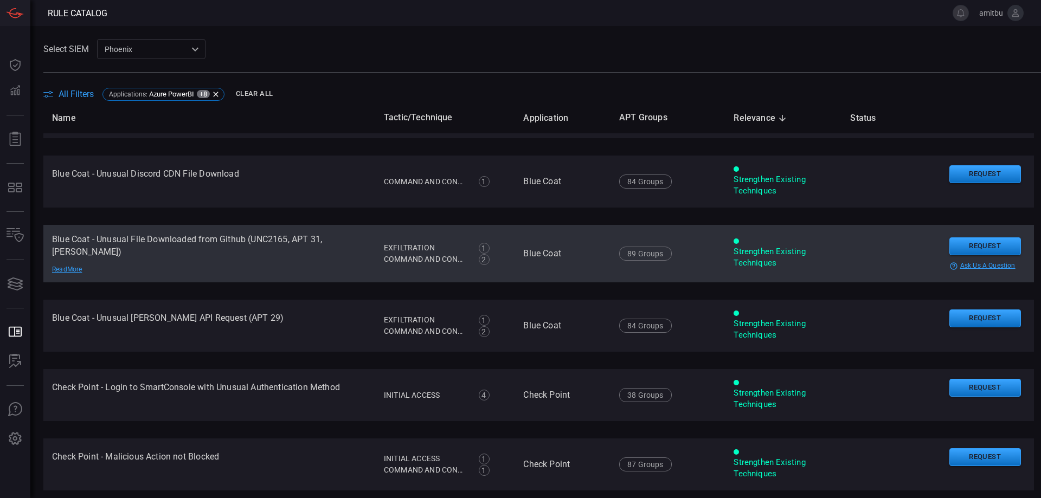
click at [197, 252] on td "Blue Coat - Unusual File Downloaded from Github (UNC2165, APT 31, [PERSON_NAME]…" at bounding box center [209, 253] width 332 height 57
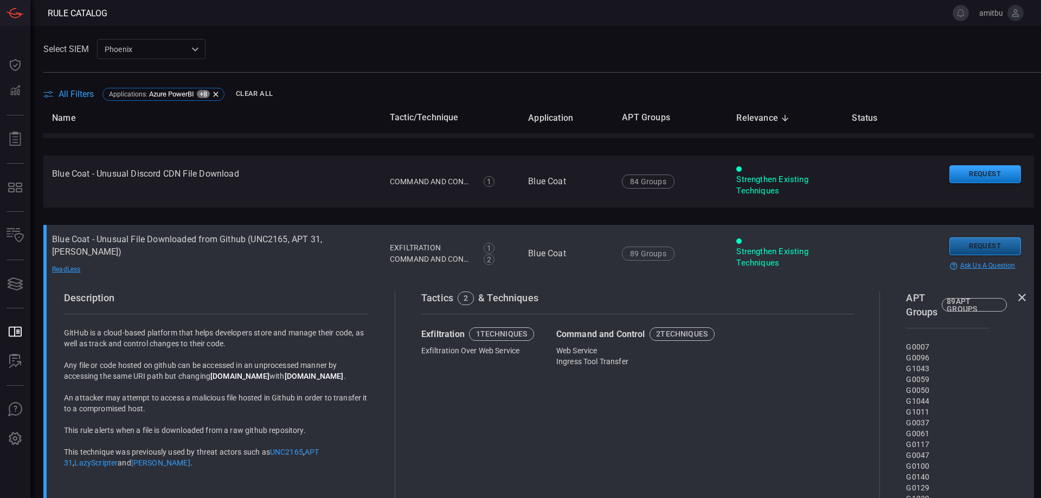
click at [985, 239] on button "Request" at bounding box center [985, 247] width 72 height 18
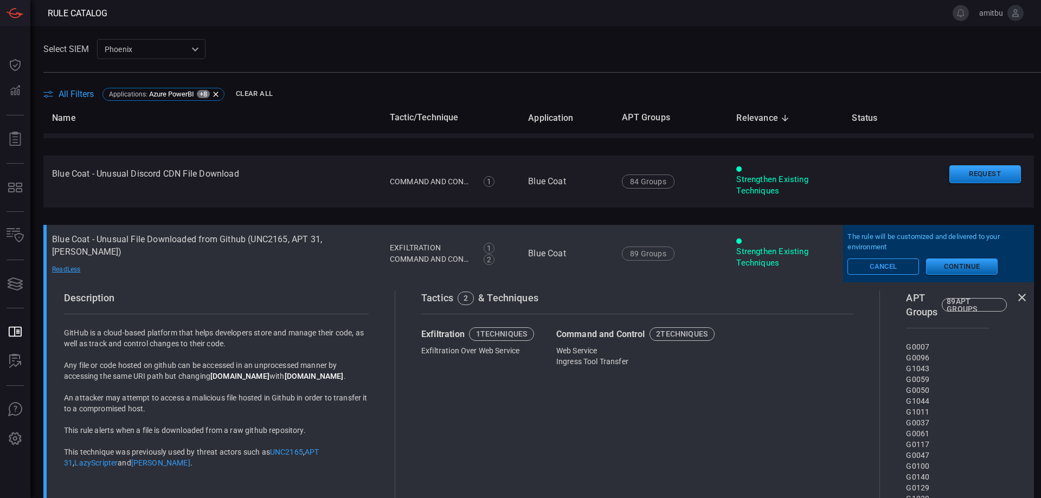
click at [978, 259] on button "Continue" at bounding box center [962, 267] width 72 height 16
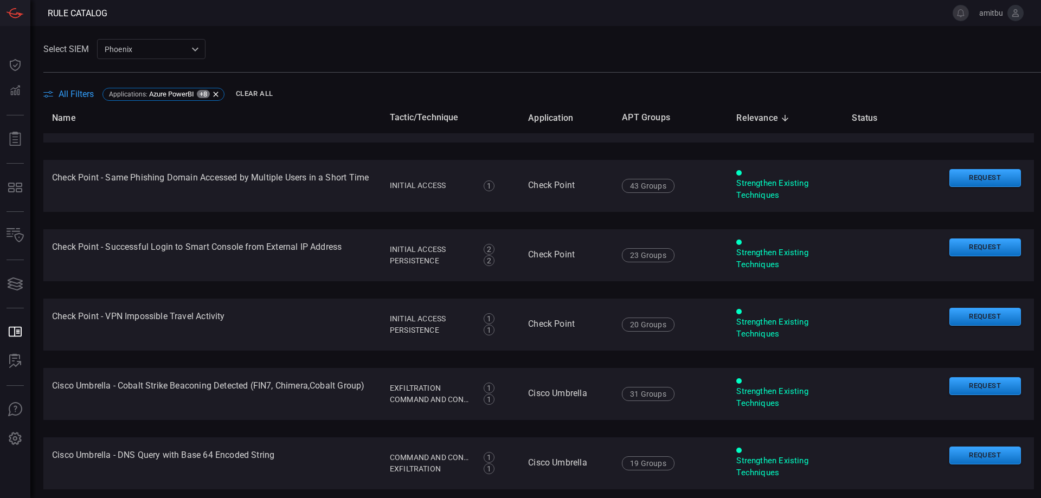
scroll to position [1484, 0]
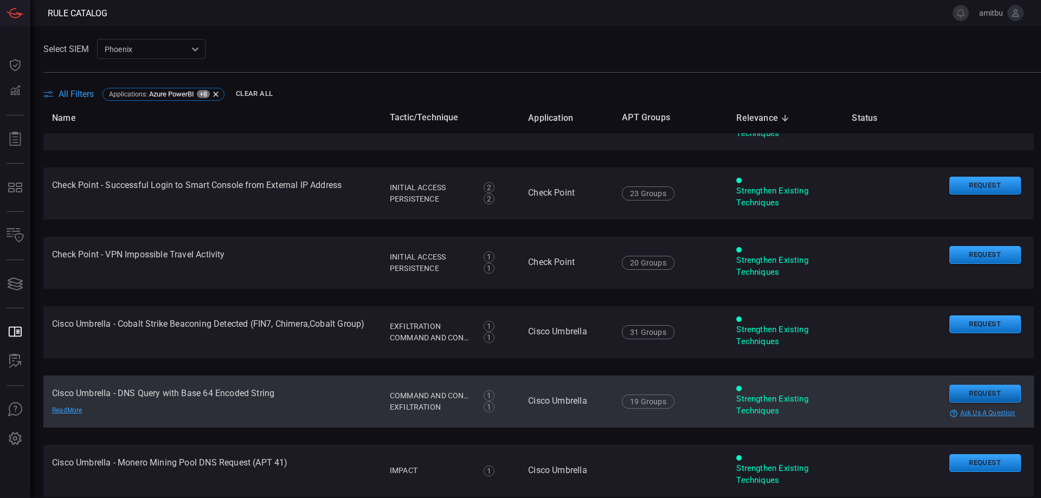
click at [973, 387] on button "Request" at bounding box center [985, 394] width 72 height 18
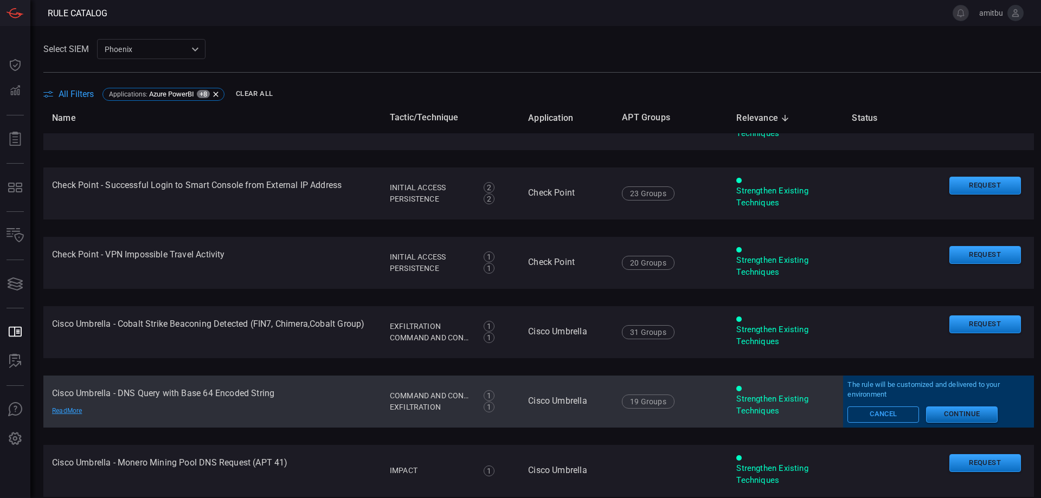
click at [964, 407] on button "Continue" at bounding box center [962, 415] width 72 height 16
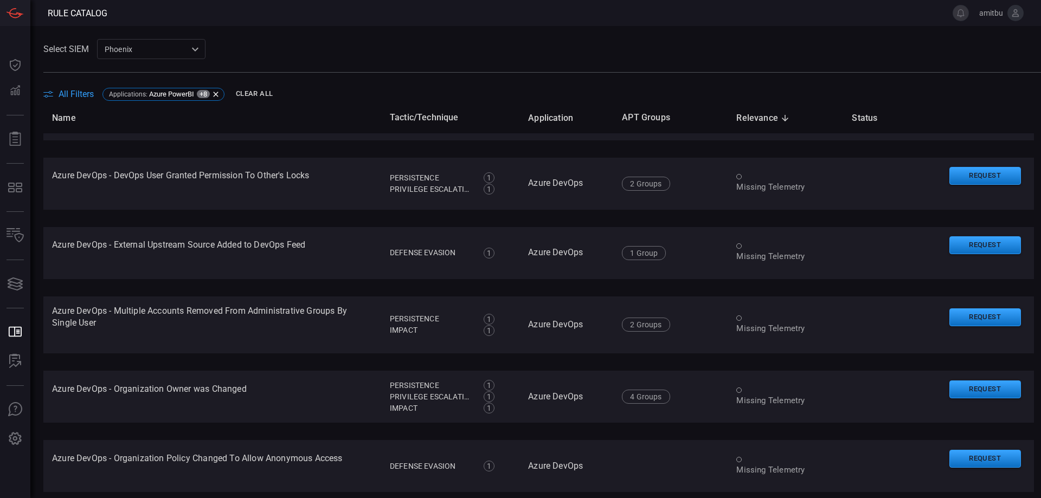
scroll to position [2997, 0]
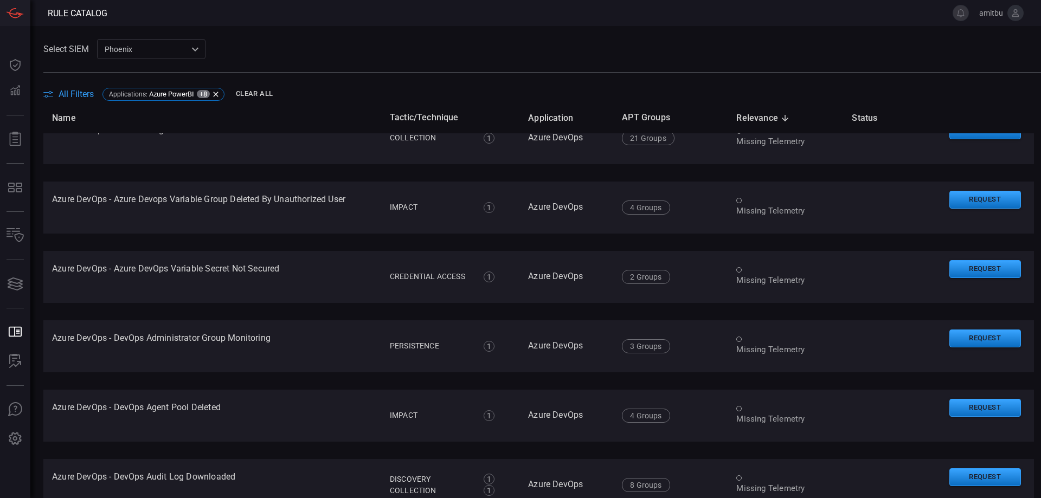
click at [155, 49] on div "Phoenix 76ce9200-5345-4ef5-91e1-a76e17f8e0c1 ​" at bounding box center [151, 49] width 108 height 20
click at [155, 91] on li "FNX Sentinel" at bounding box center [152, 90] width 108 height 18
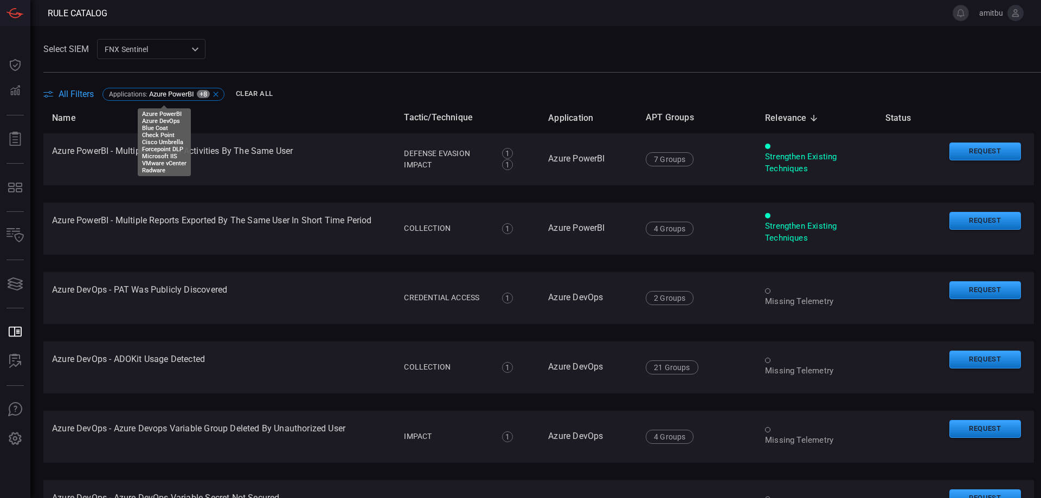
click at [220, 94] on icon at bounding box center [215, 94] width 9 height 9
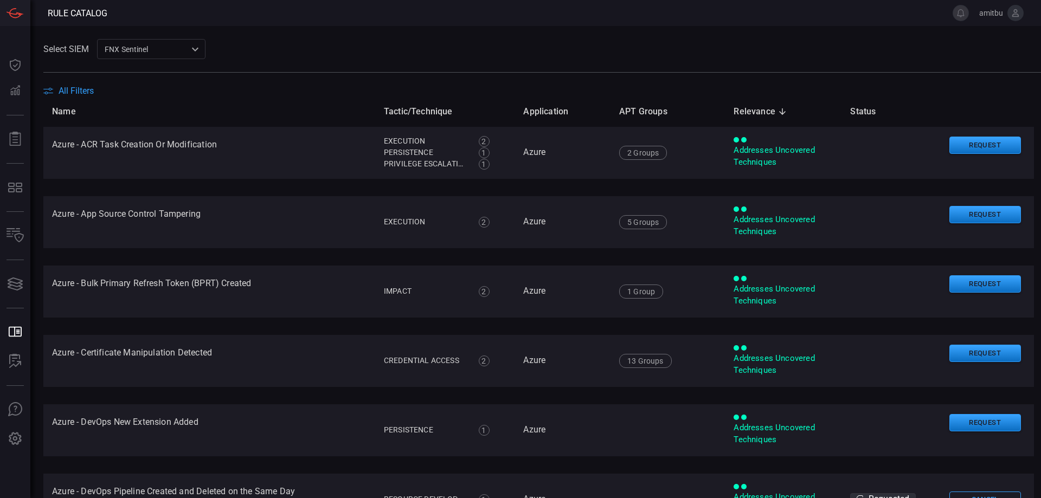
click at [76, 88] on span "All Filters" at bounding box center [76, 91] width 35 height 10
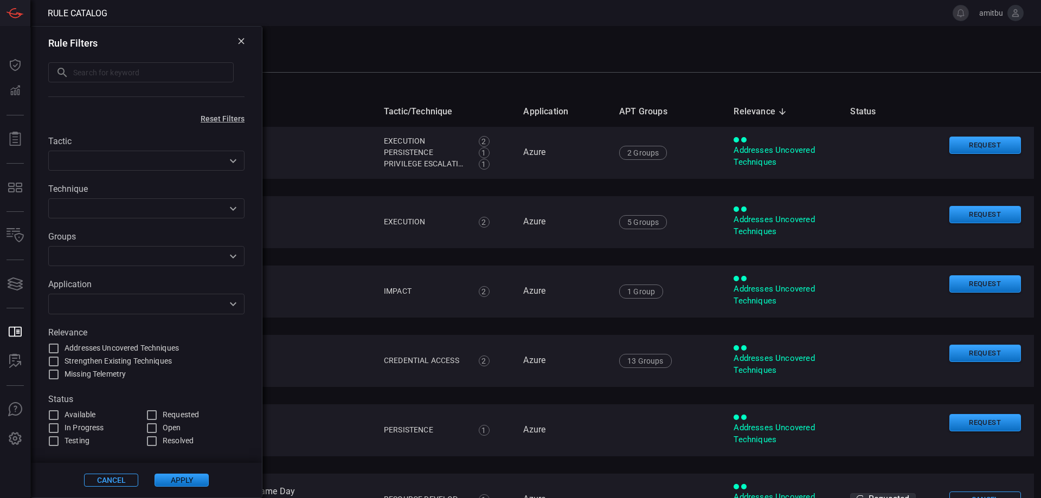
click at [53, 348] on input "Addresses Uncovered Techniques" at bounding box center [53, 348] width 13 height 13
checkbox input "true"
click at [176, 478] on button "Apply" at bounding box center [182, 480] width 54 height 13
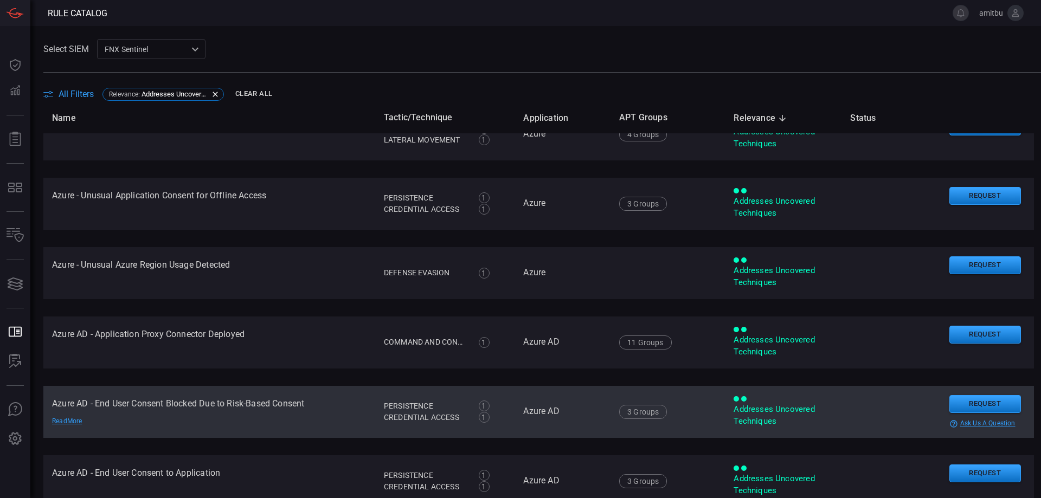
scroll to position [989, 0]
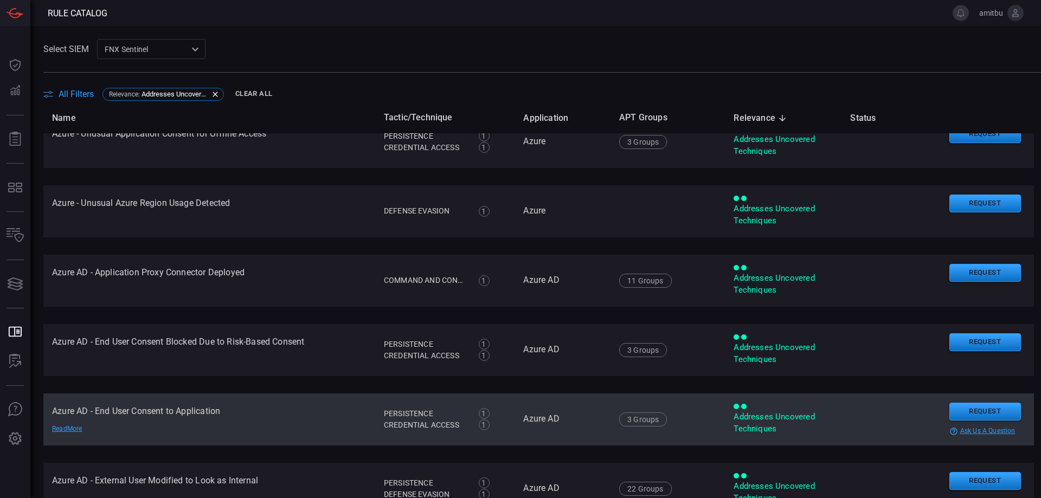
click at [249, 412] on td "Azure AD - End User Consent to Application Read More" at bounding box center [209, 420] width 332 height 52
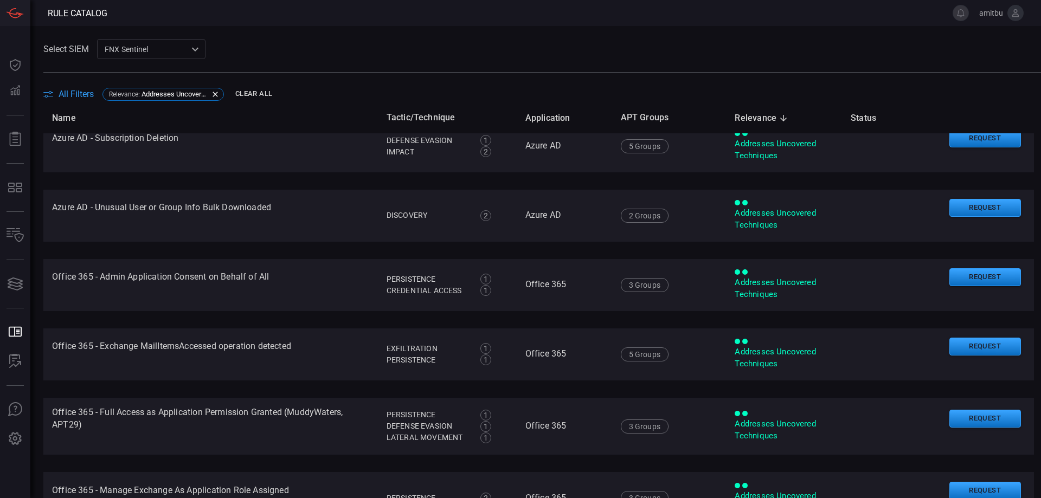
scroll to position [1978, 0]
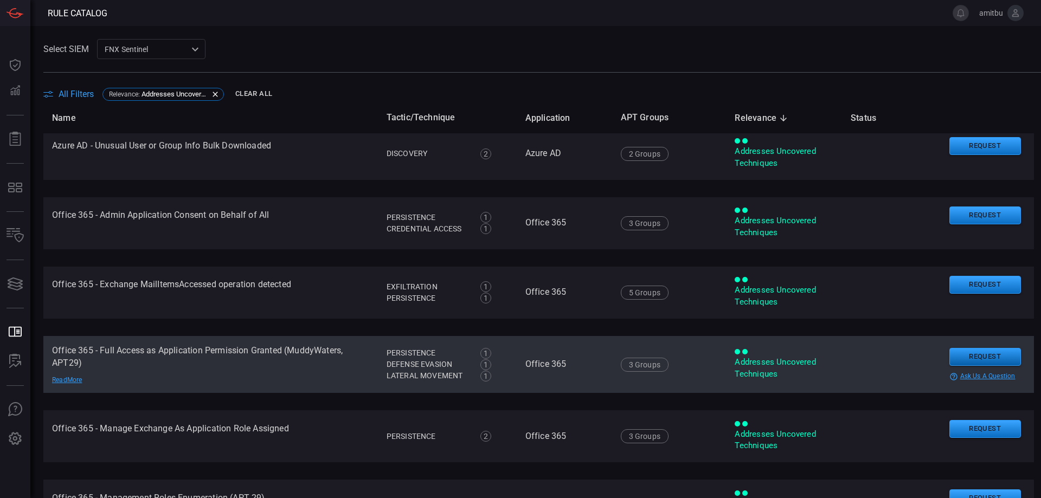
click at [986, 362] on button "Request" at bounding box center [985, 357] width 72 height 18
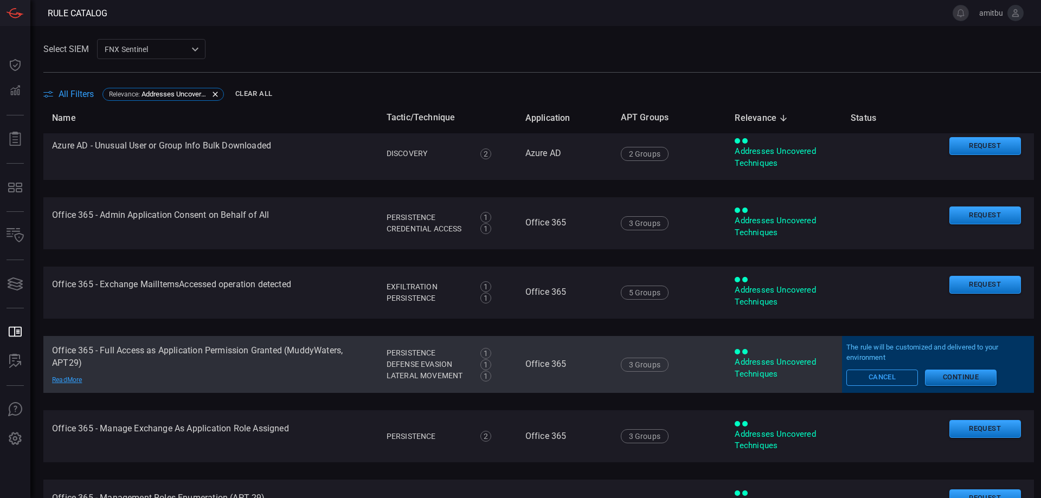
click at [948, 377] on button "Continue" at bounding box center [961, 378] width 72 height 16
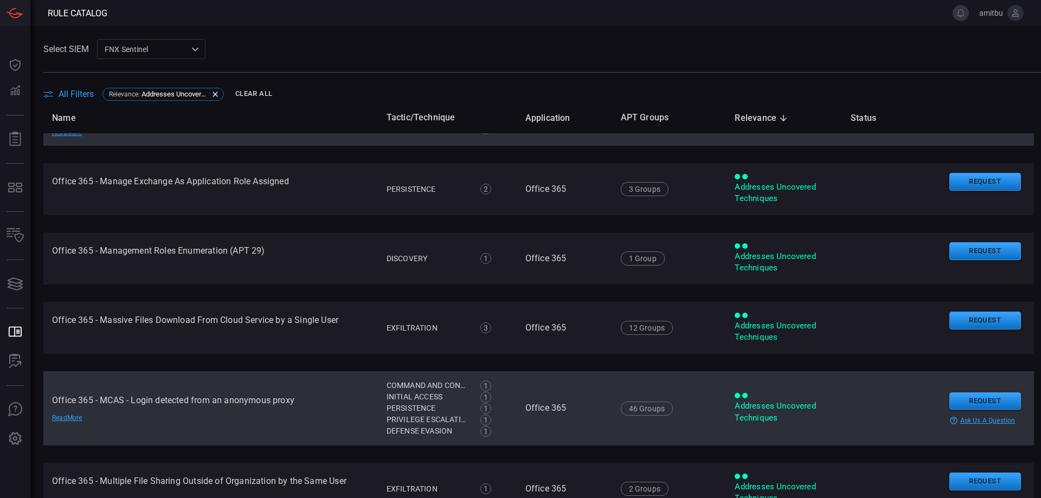
scroll to position [2287, 0]
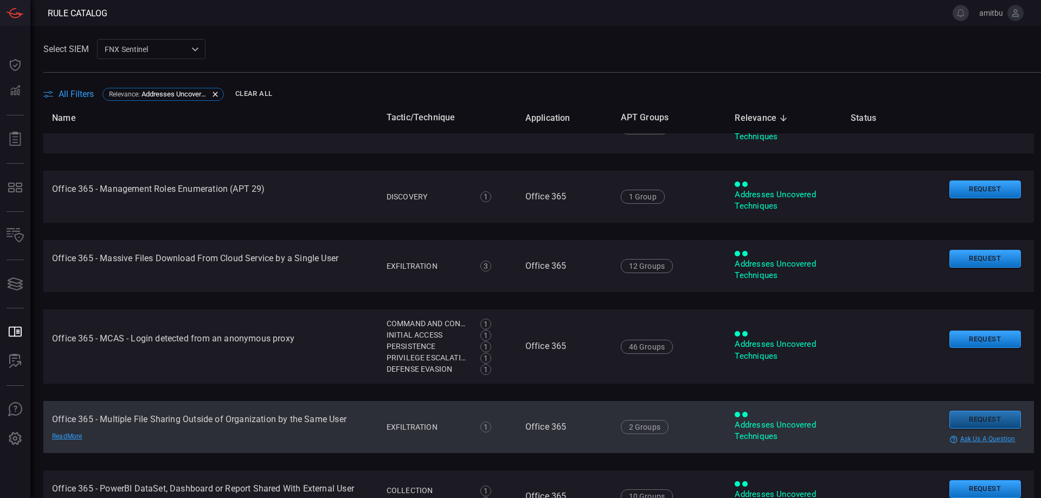
click at [967, 418] on button "Request" at bounding box center [985, 420] width 72 height 18
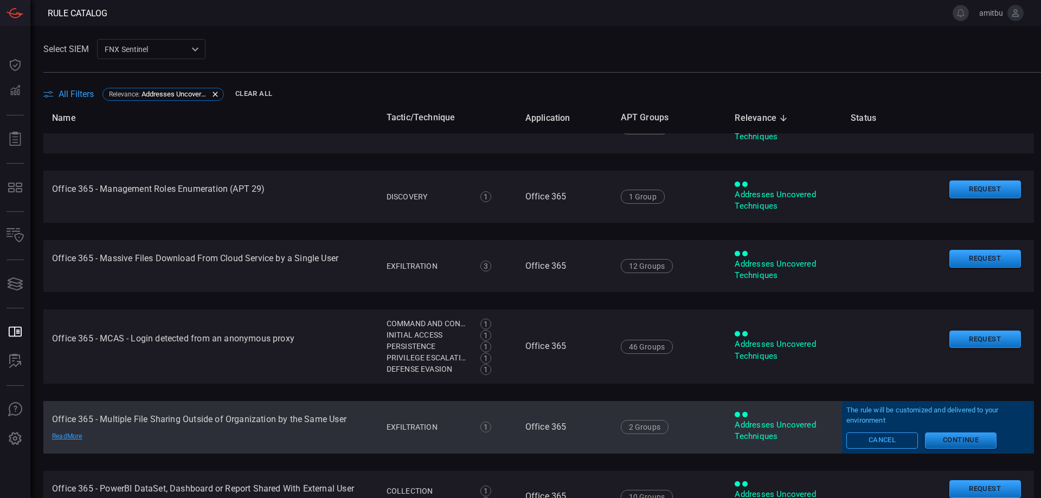
click at [940, 442] on button "Continue" at bounding box center [961, 441] width 72 height 16
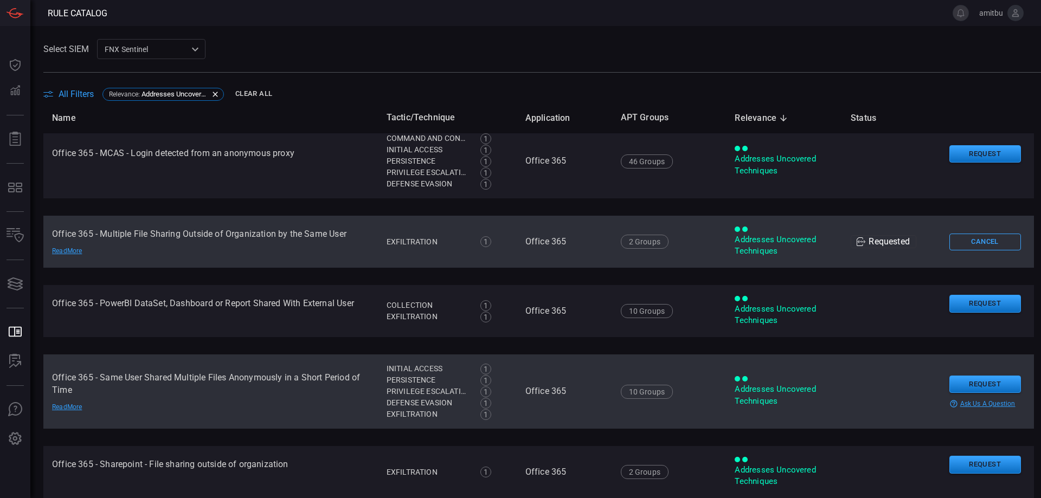
scroll to position [2535, 0]
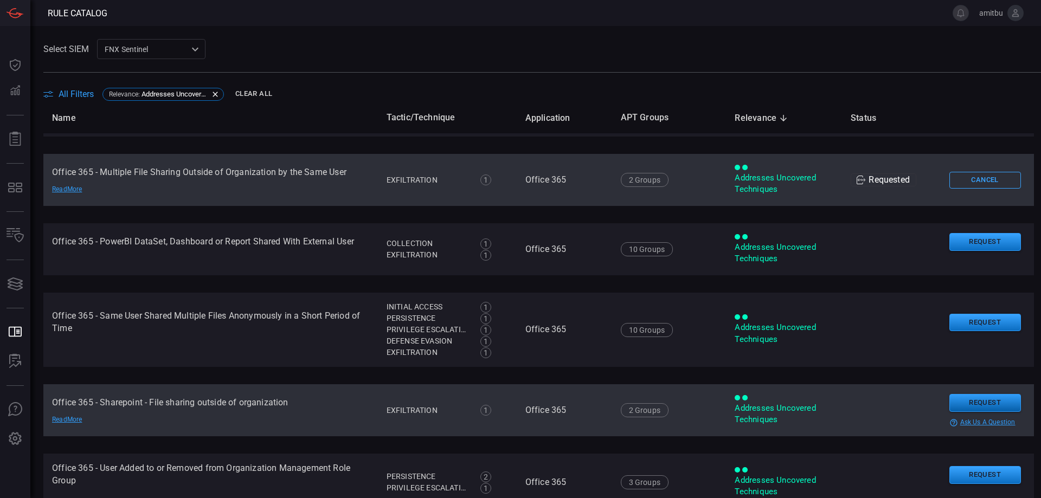
click at [976, 401] on button "Request" at bounding box center [985, 403] width 72 height 18
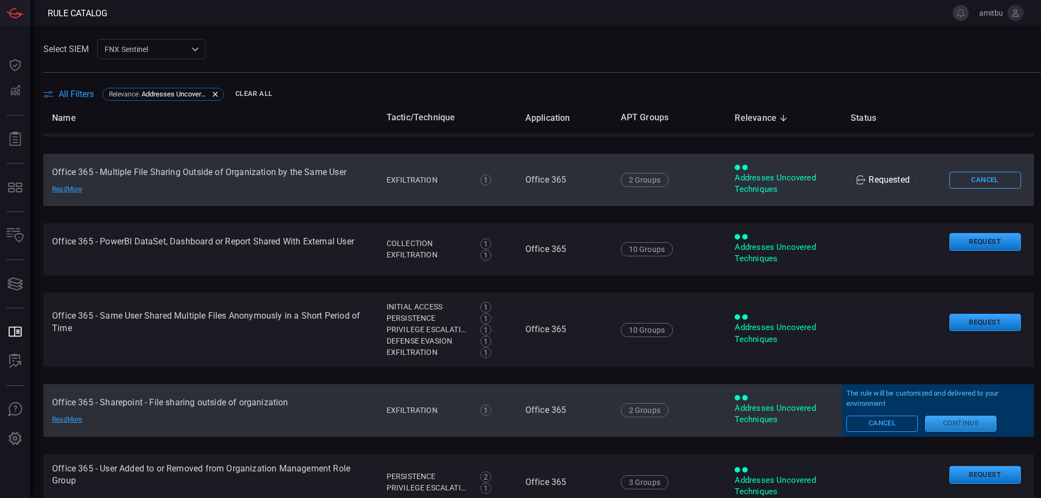
click at [957, 418] on button "Continue" at bounding box center [961, 424] width 72 height 16
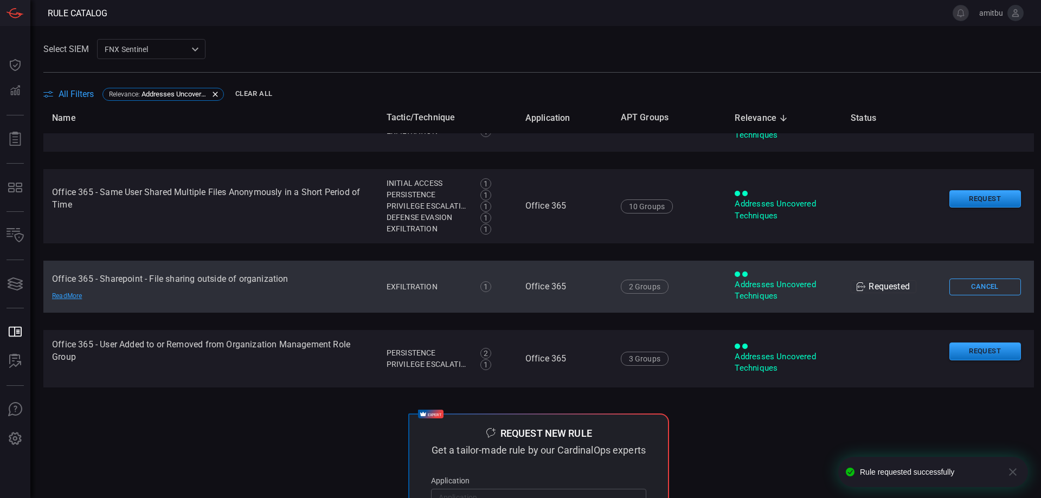
scroll to position [2795, 0]
